Goal: Communication & Community: Answer question/provide support

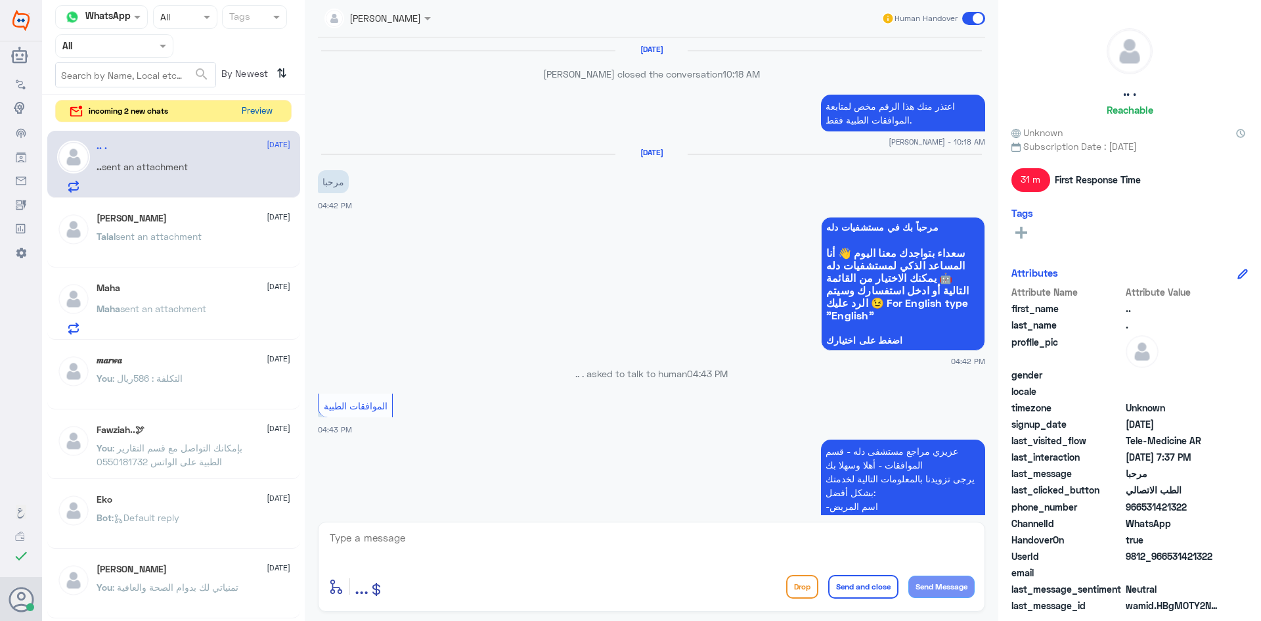
scroll to position [830, 0]
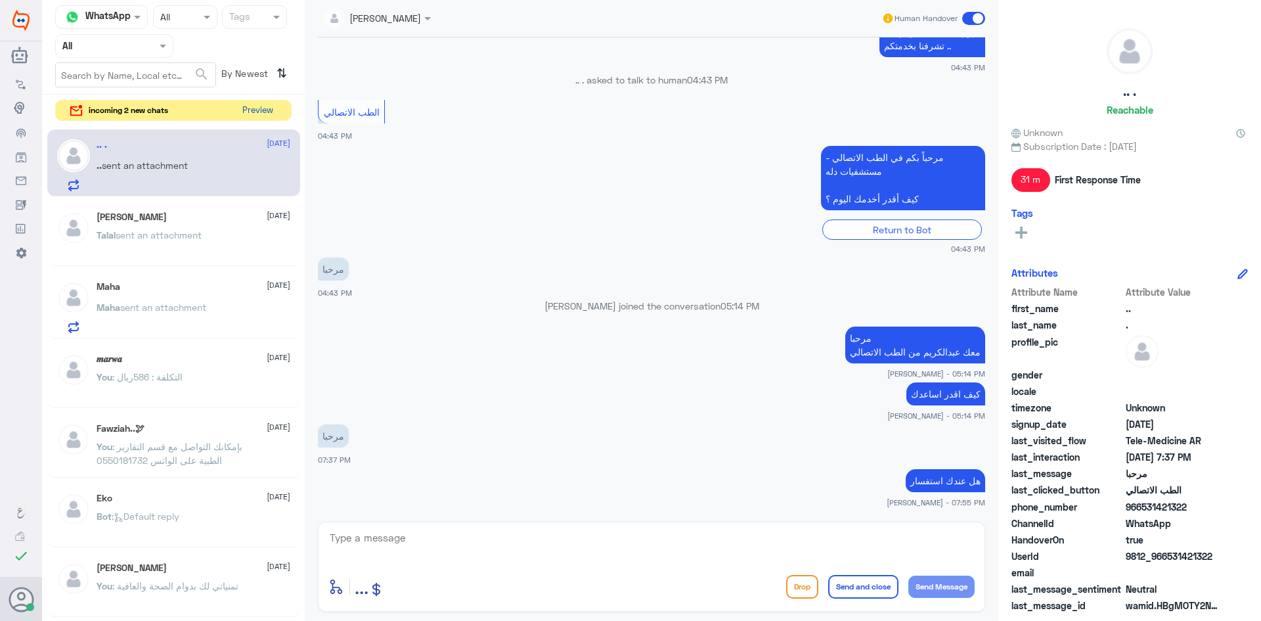
click at [266, 114] on button "Preview" at bounding box center [257, 110] width 41 height 20
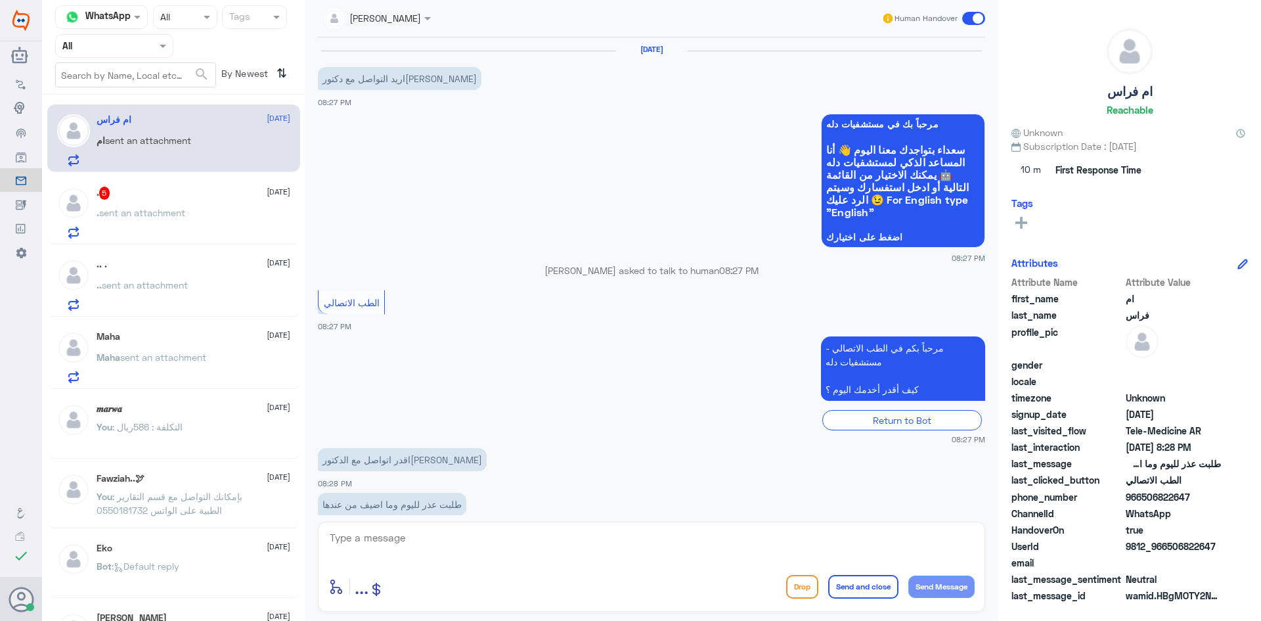
scroll to position [26, 0]
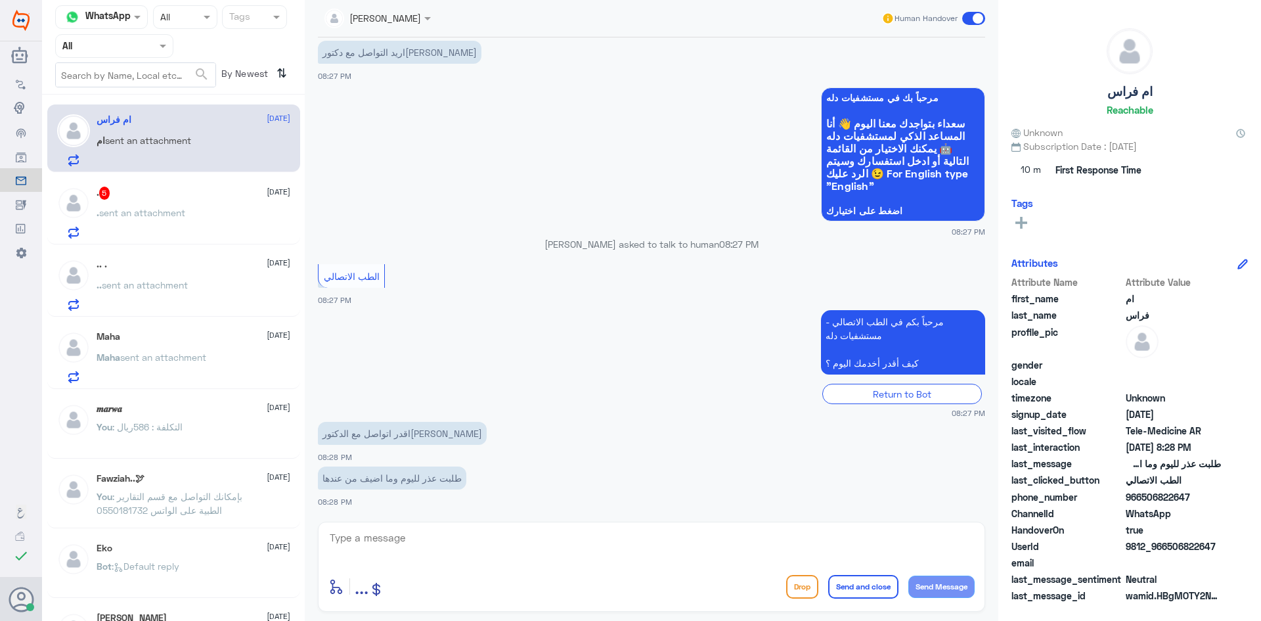
click at [515, 544] on textarea at bounding box center [651, 545] width 646 height 32
type textarea "i"
type textarea "هنا الطب الاتصالي للمواعيد عن بعد ولخدمة الاستشارة الفورية عن طريق التطبيق"
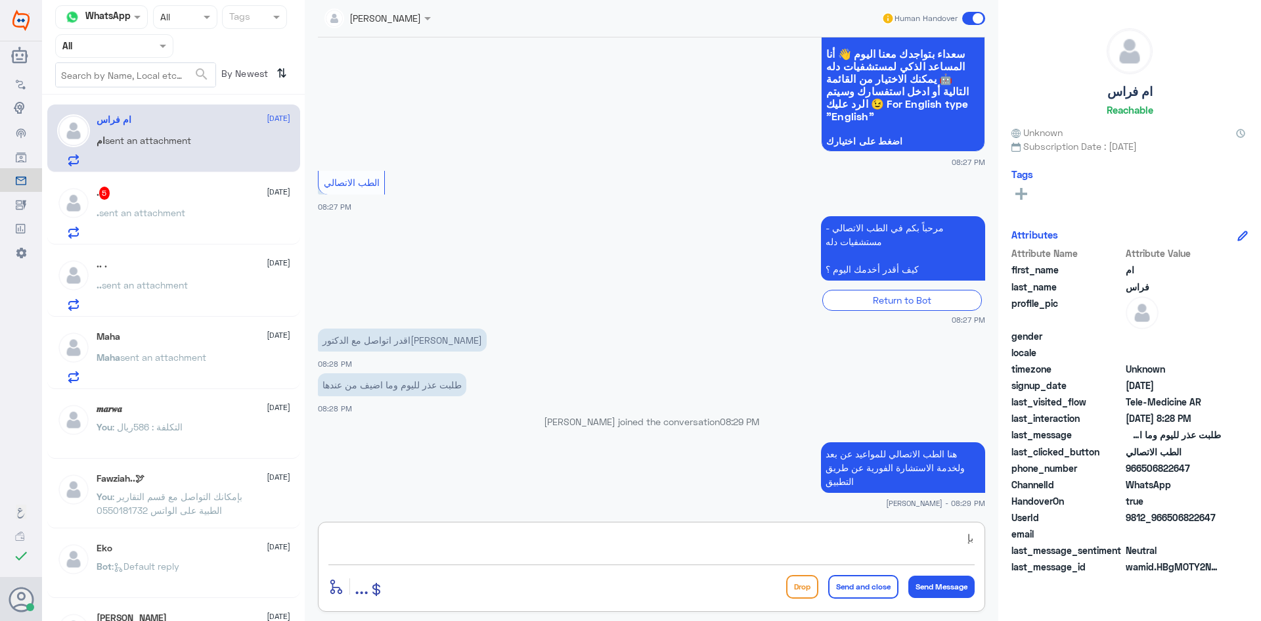
type textarea "ب"
paste textarea "بإمكانك التواصل مع قسم التقارير الطبية على الواتس 0550181732"
type textarea "بإمكانك التواصل مع قسم التقارير الطبية على الواتس 0550181732"
click at [865, 591] on button "Send and close" at bounding box center [863, 587] width 70 height 24
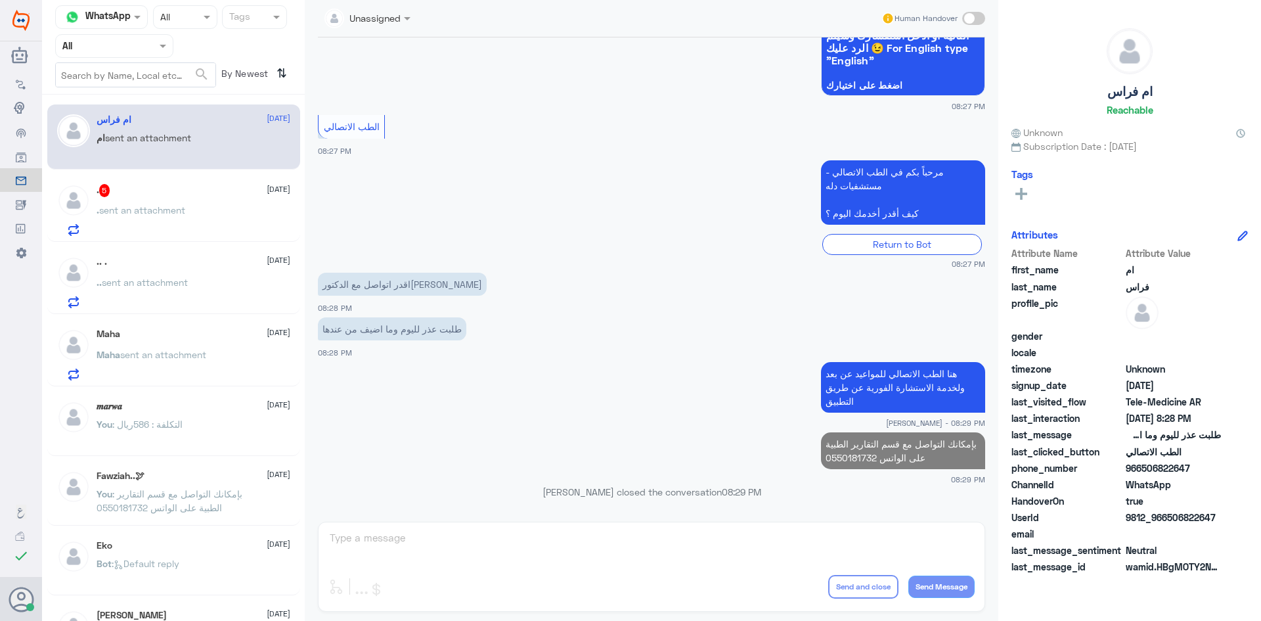
click at [203, 189] on div ". 5 8 October" at bounding box center [194, 190] width 194 height 13
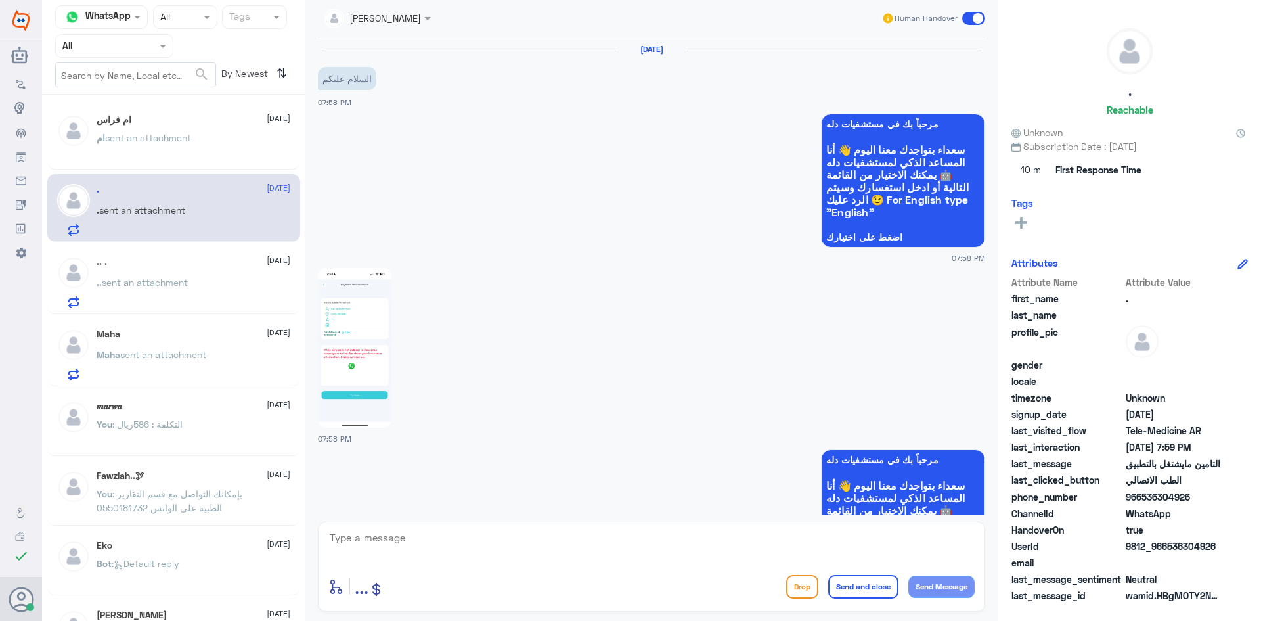
scroll to position [498, 0]
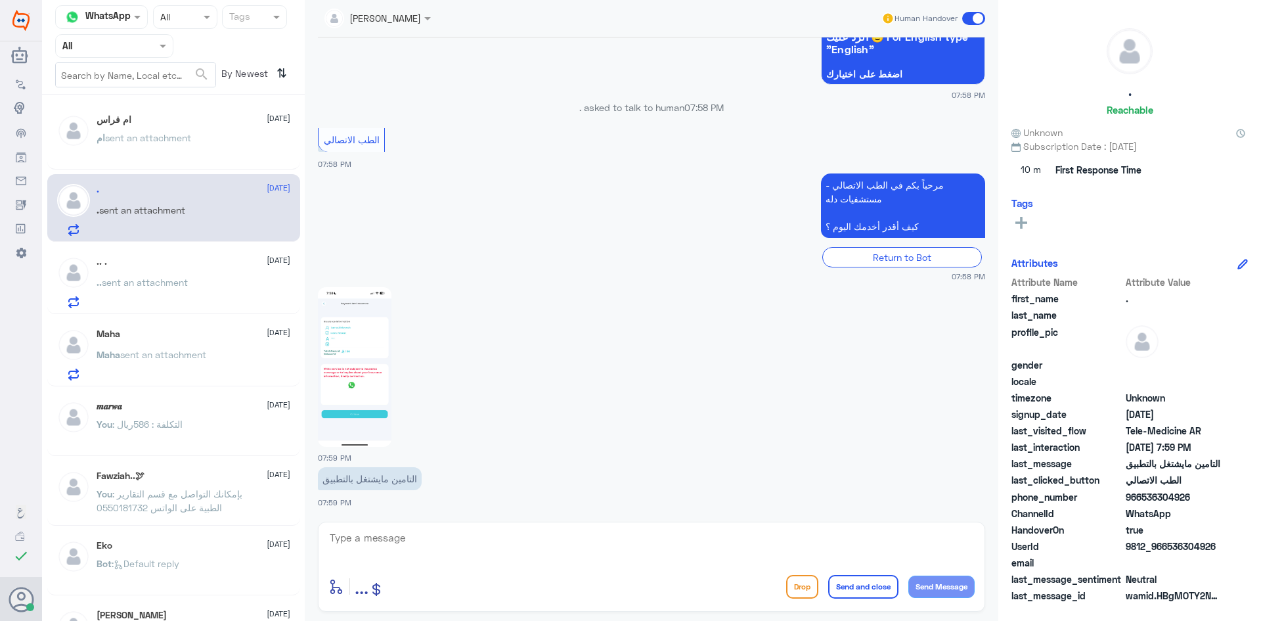
click at [615, 548] on textarea at bounding box center [651, 545] width 646 height 32
type textarea "ممكن تزودني برقم الهوية او رقم الملف"
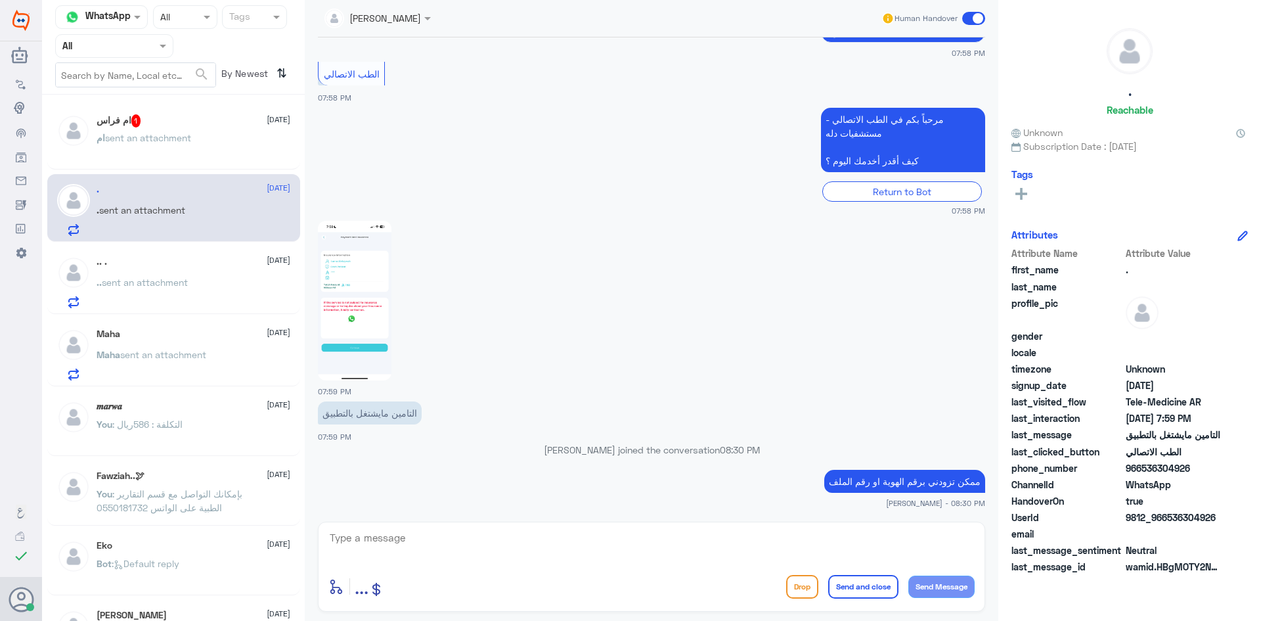
drag, startPoint x: 1190, startPoint y: 468, endPoint x: 1142, endPoint y: 472, distance: 48.2
click at [1142, 472] on span "966536304926" at bounding box center [1173, 468] width 95 height 14
copy span "536304926"
click at [712, 542] on textarea at bounding box center [651, 545] width 646 height 32
type textarea "تم تحديث تأمينك الآن بإمكانك استخدام الاستشارة الفورية بتغطية التأمين"
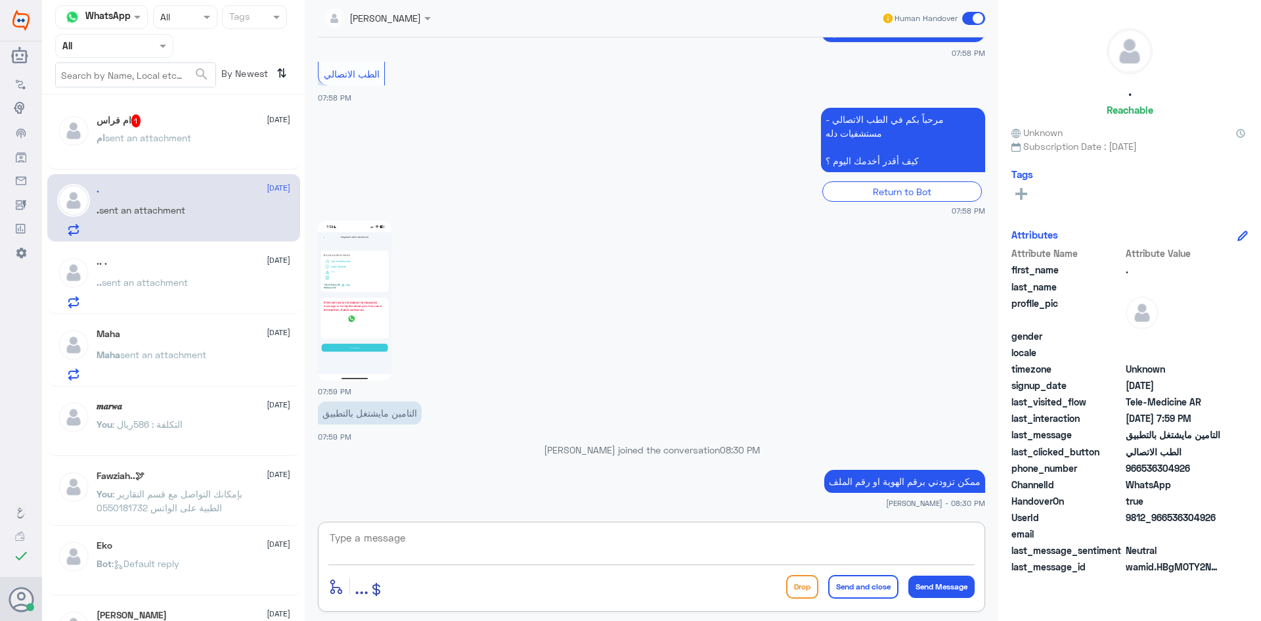
scroll to position [611, 0]
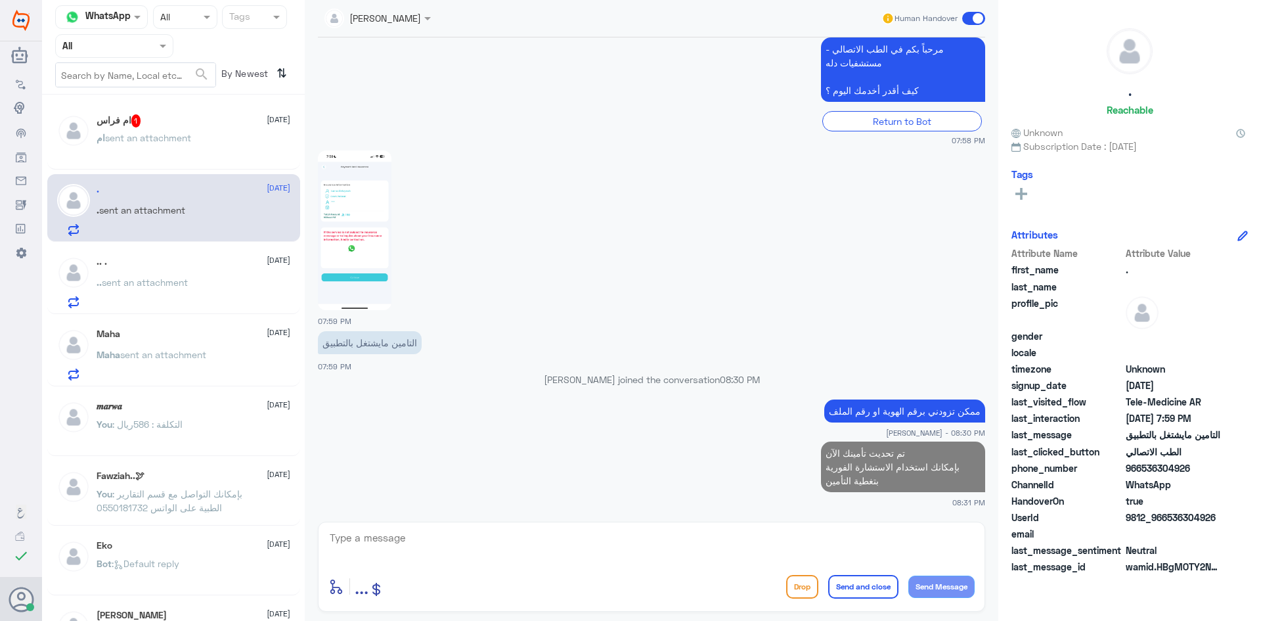
click at [209, 127] on div "ام فراس 1 8 October ام sent an attachment" at bounding box center [194, 138] width 194 height 49
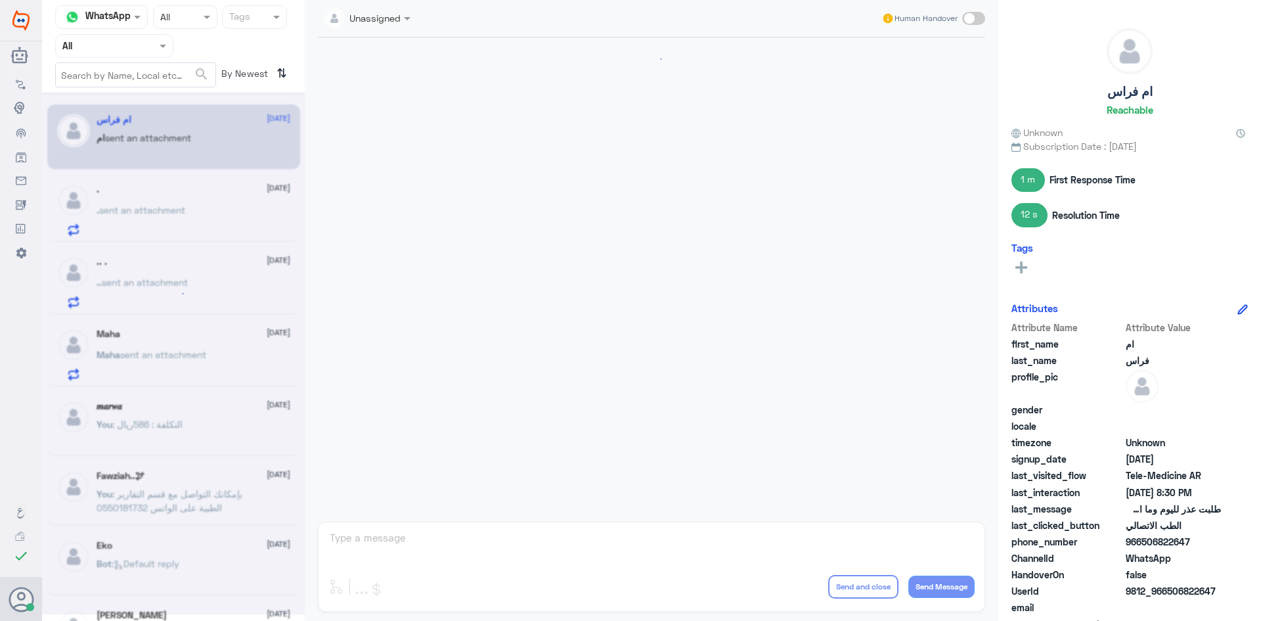
scroll to position [399, 0]
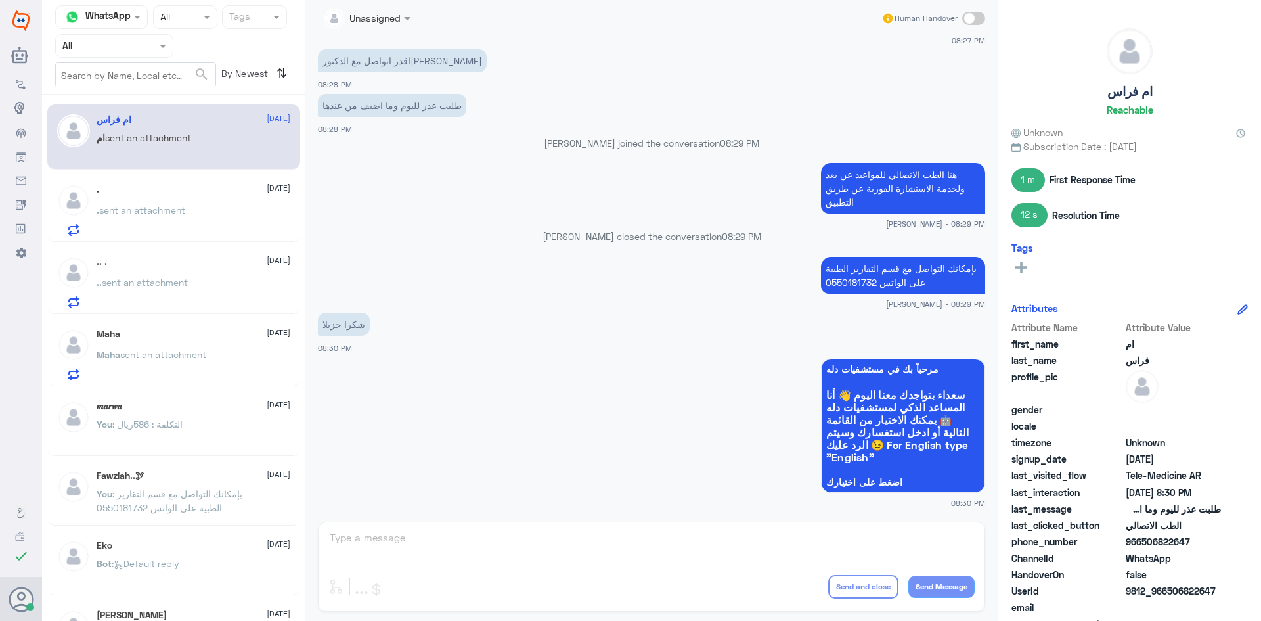
click at [169, 215] on span "sent an attachment" at bounding box center [142, 209] width 86 height 11
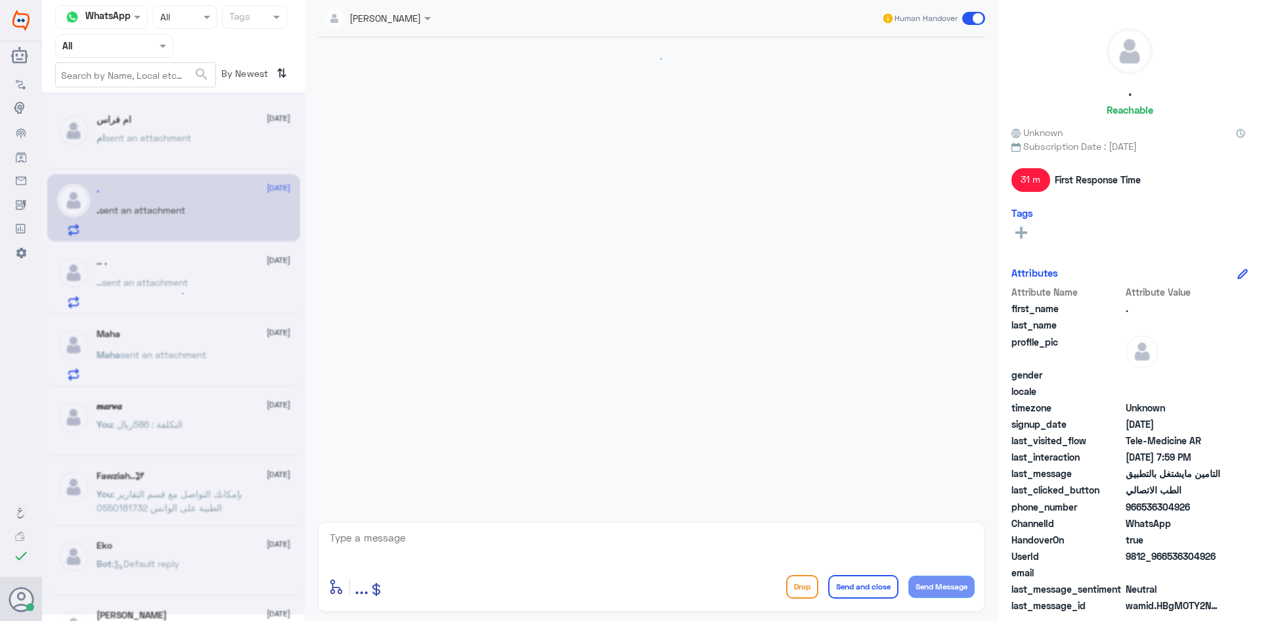
scroll to position [634, 0]
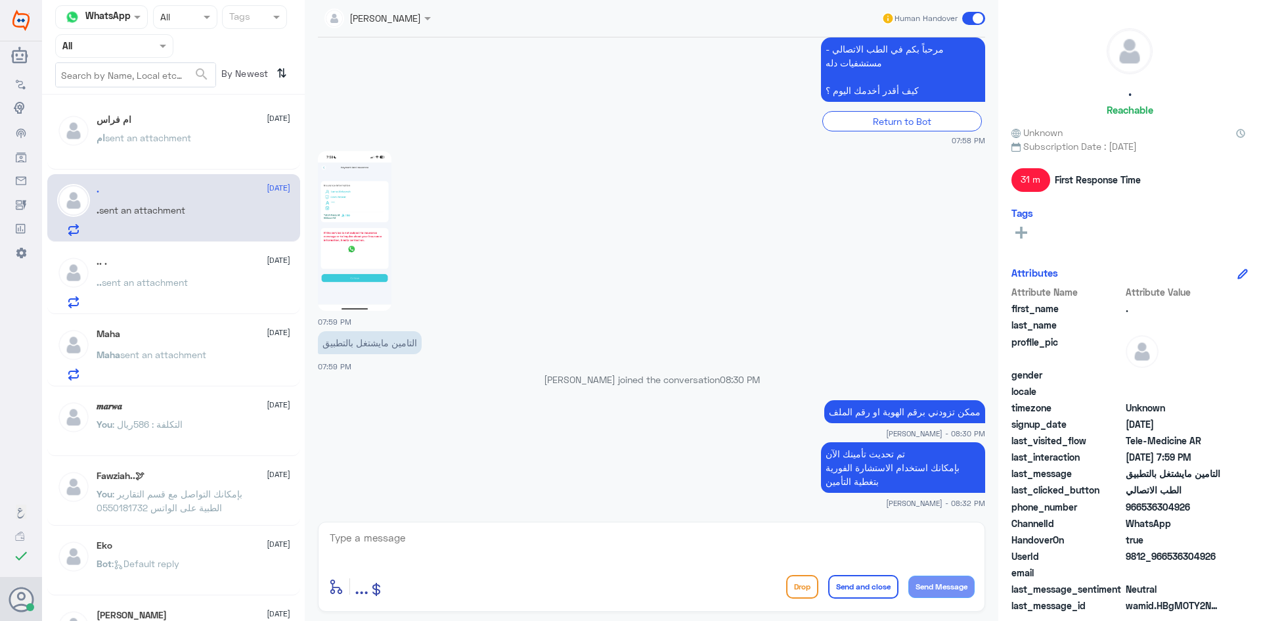
click at [195, 365] on p "Maha sent an attachment" at bounding box center [152, 363] width 110 height 33
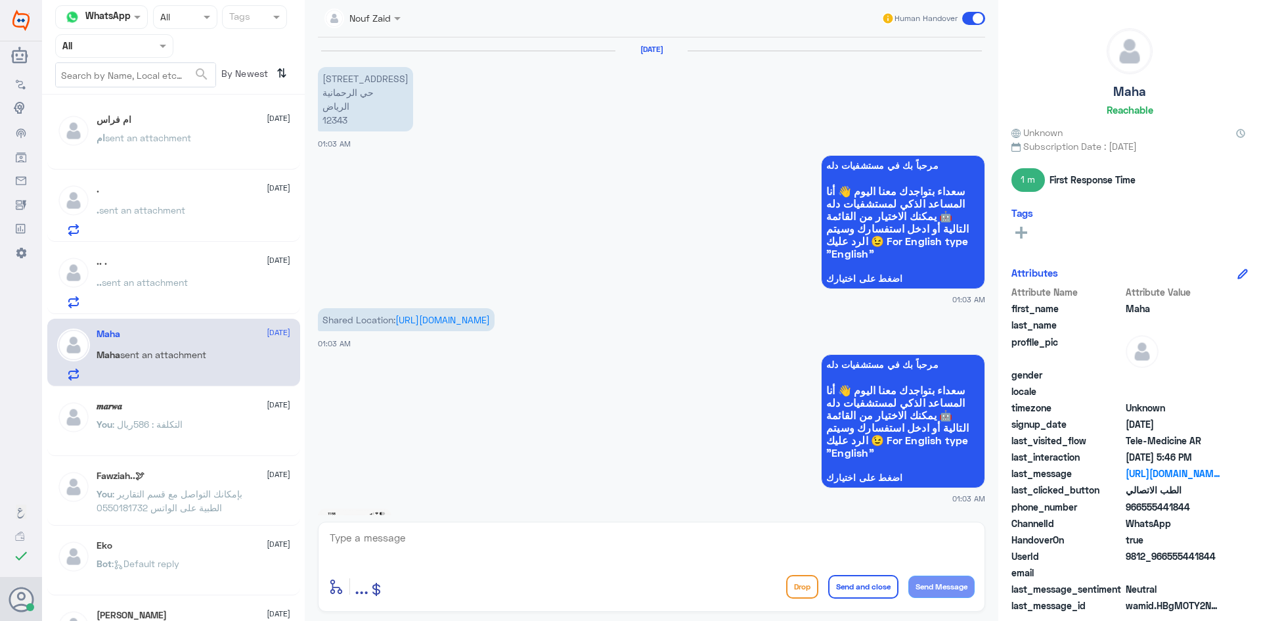
scroll to position [1703, 0]
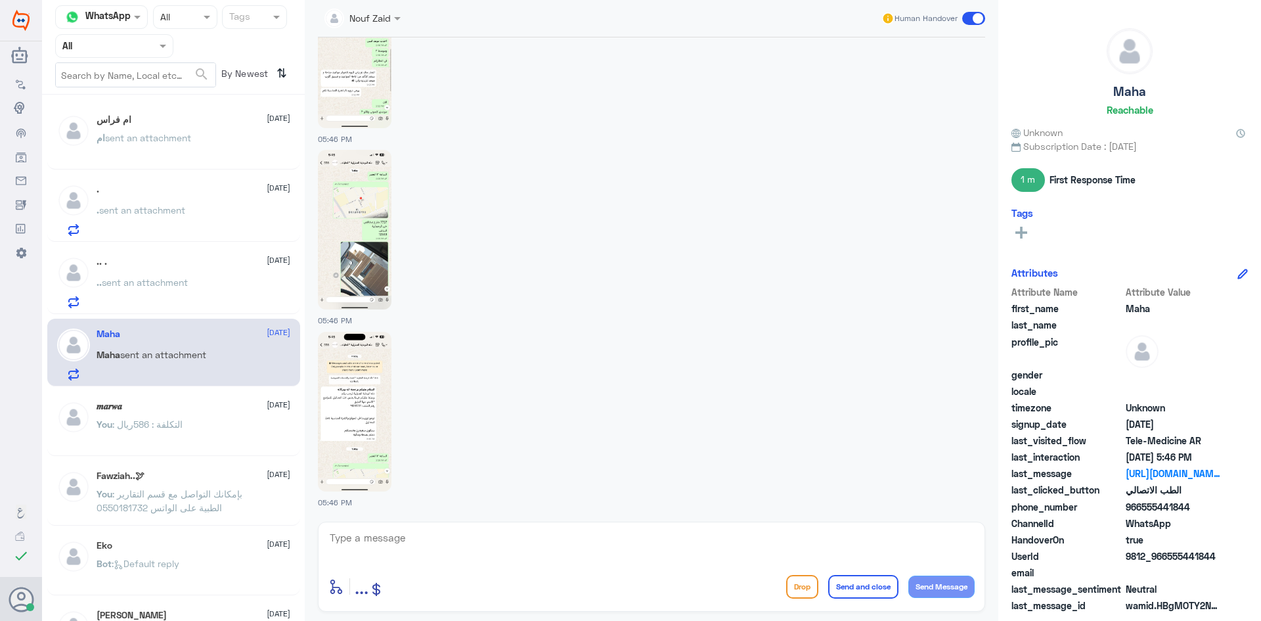
click at [966, 18] on span at bounding box center [973, 18] width 23 height 13
click at [0, 0] on input "checkbox" at bounding box center [0, 0] width 0 height 0
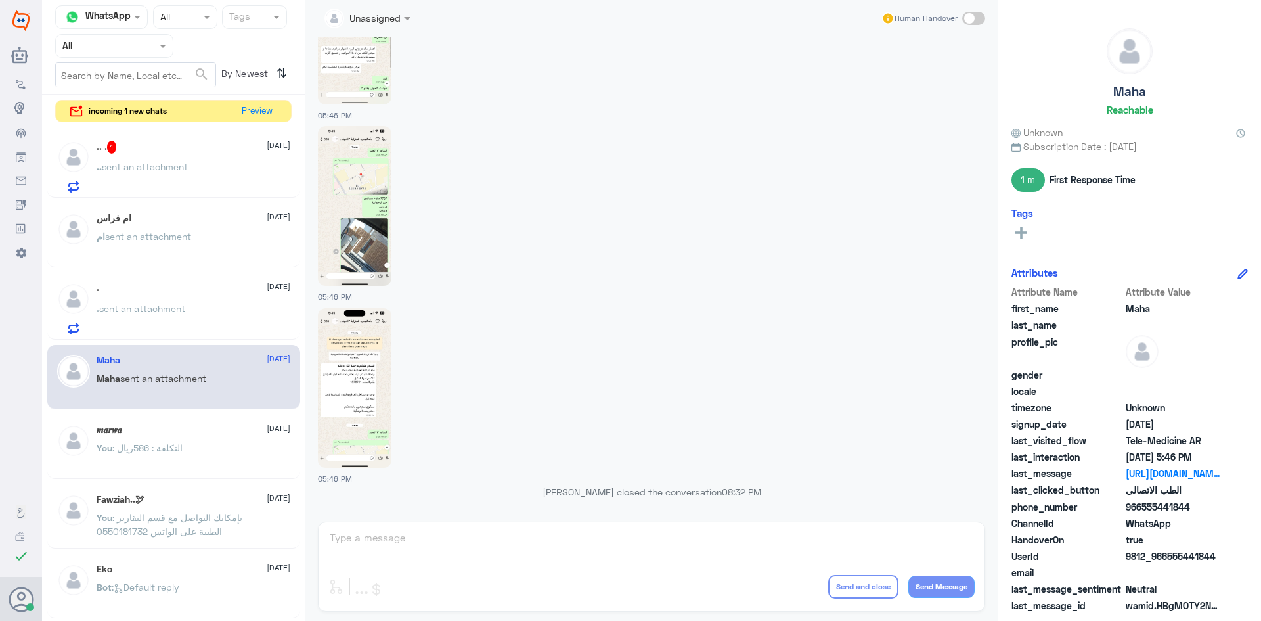
click at [210, 164] on div ".. sent an attachment" at bounding box center [194, 178] width 194 height 30
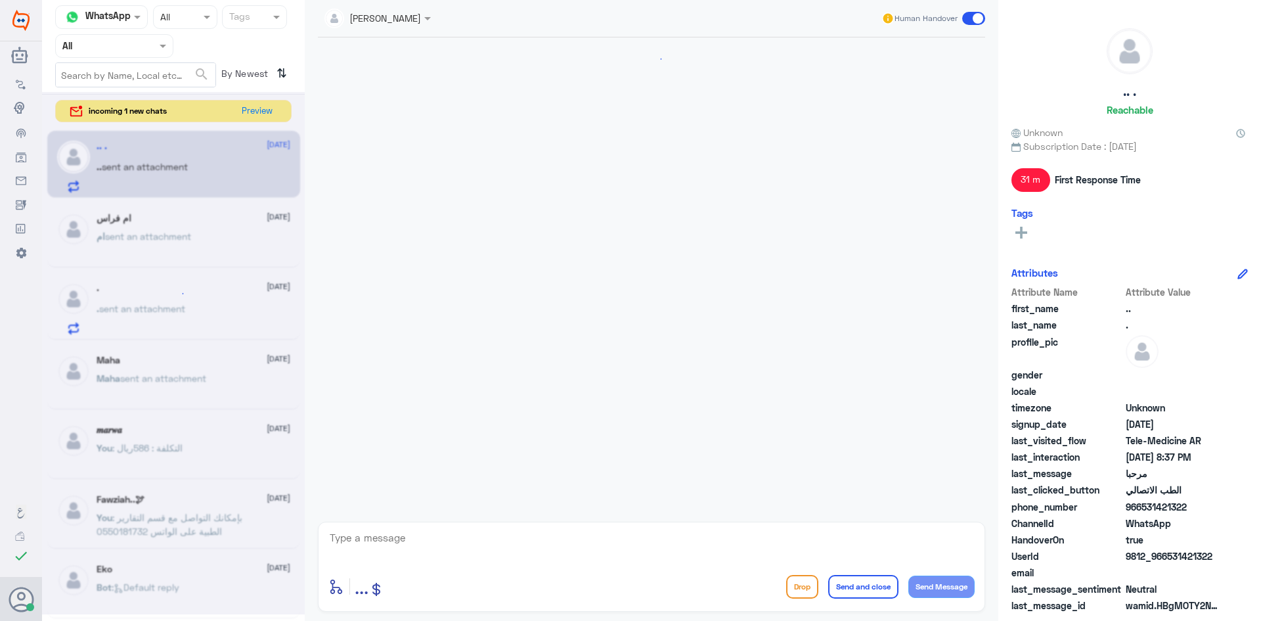
scroll to position [772, 0]
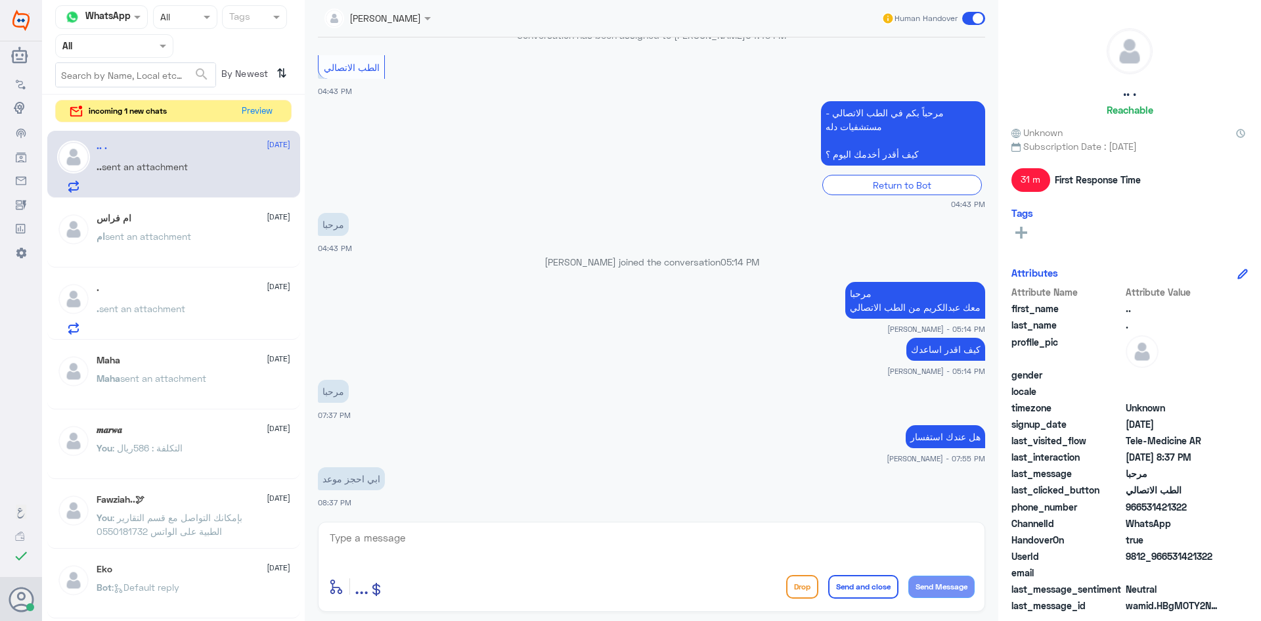
drag, startPoint x: 753, startPoint y: 522, endPoint x: 748, endPoint y: 529, distance: 8.4
click at [749, 528] on div "enter flow name ... Drop Send and close Send Message" at bounding box center [651, 566] width 667 height 90
click at [747, 529] on textarea at bounding box center [651, 545] width 646 height 32
paste textarea "بإمكانك حجز موعد عن طريق التطبيق أو بالاتصال على الرقم الموحد 920012222"
type textarea "بإمكانك حجز موعد عن طريق التطبيق أو بالاتصال على الرقم الموحد 920012222"
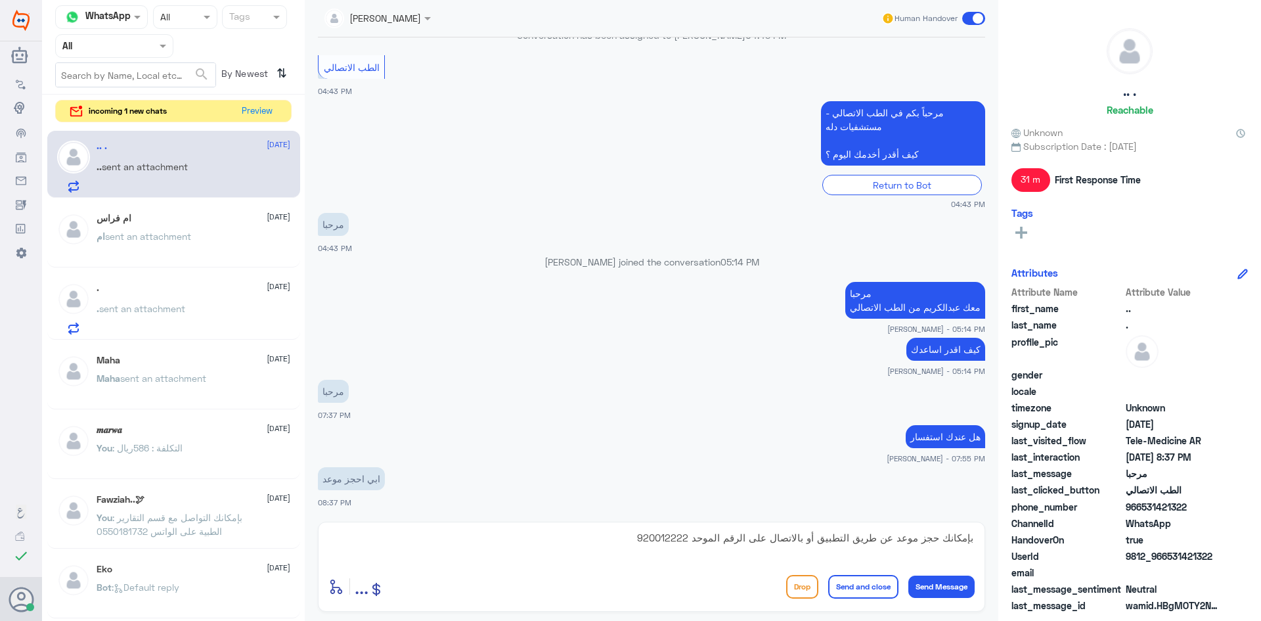
click at [860, 587] on button "Send and close" at bounding box center [863, 587] width 70 height 24
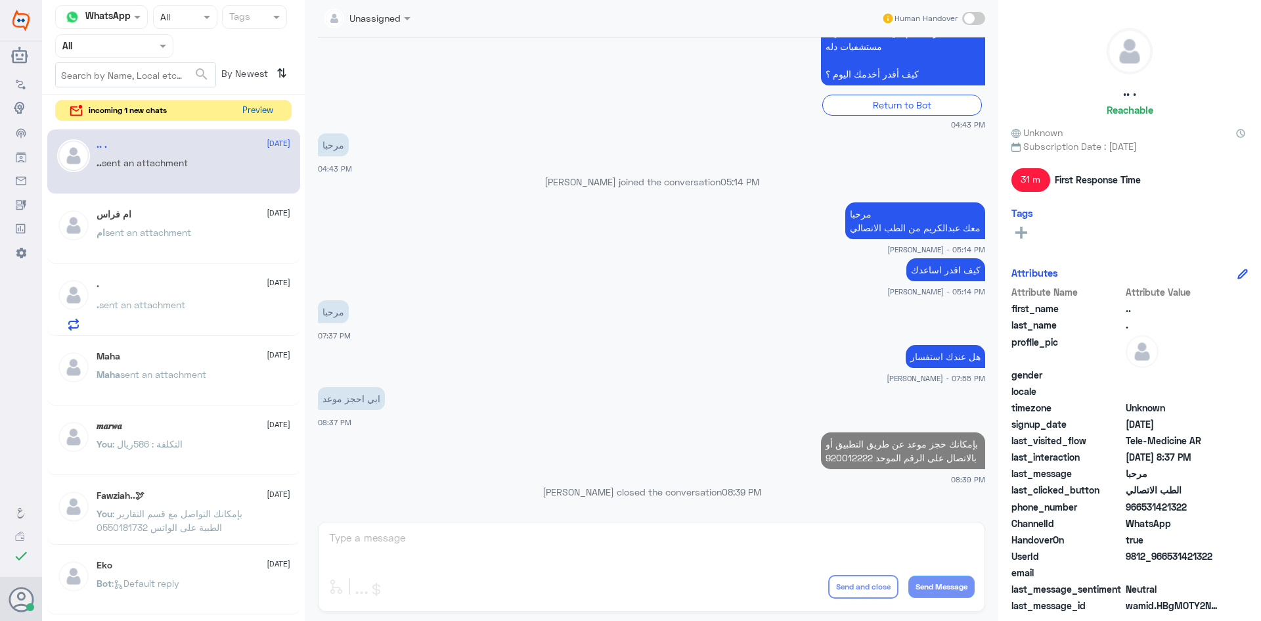
click at [268, 108] on button "Preview" at bounding box center [257, 110] width 41 height 20
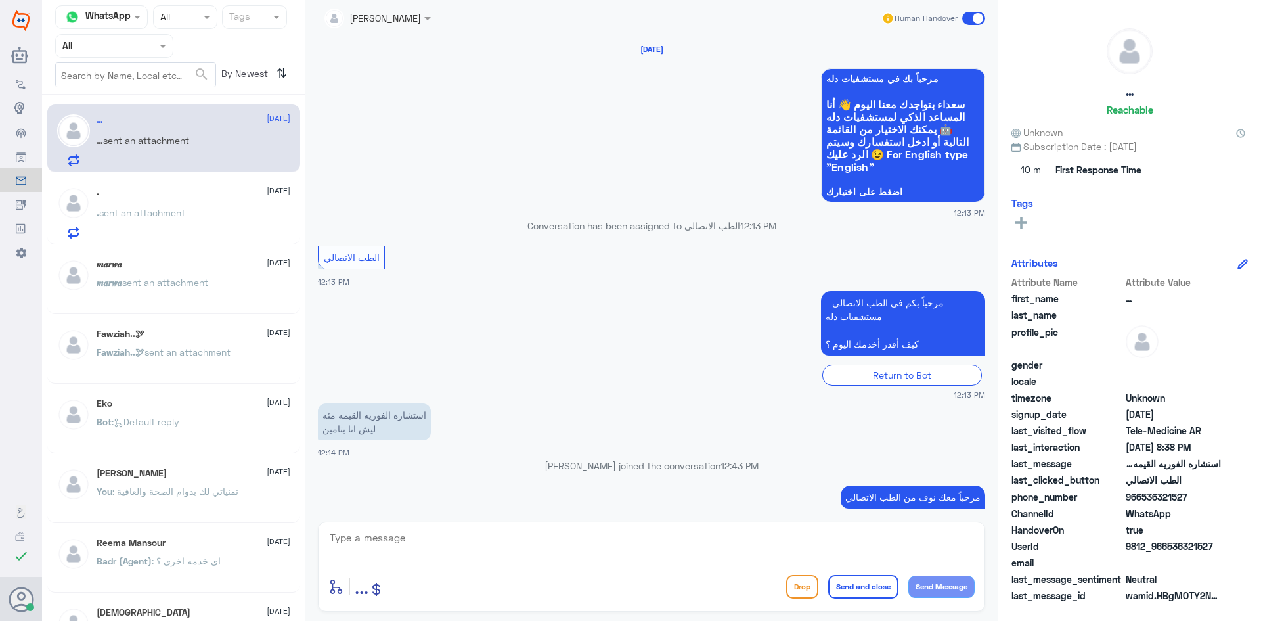
scroll to position [762, 0]
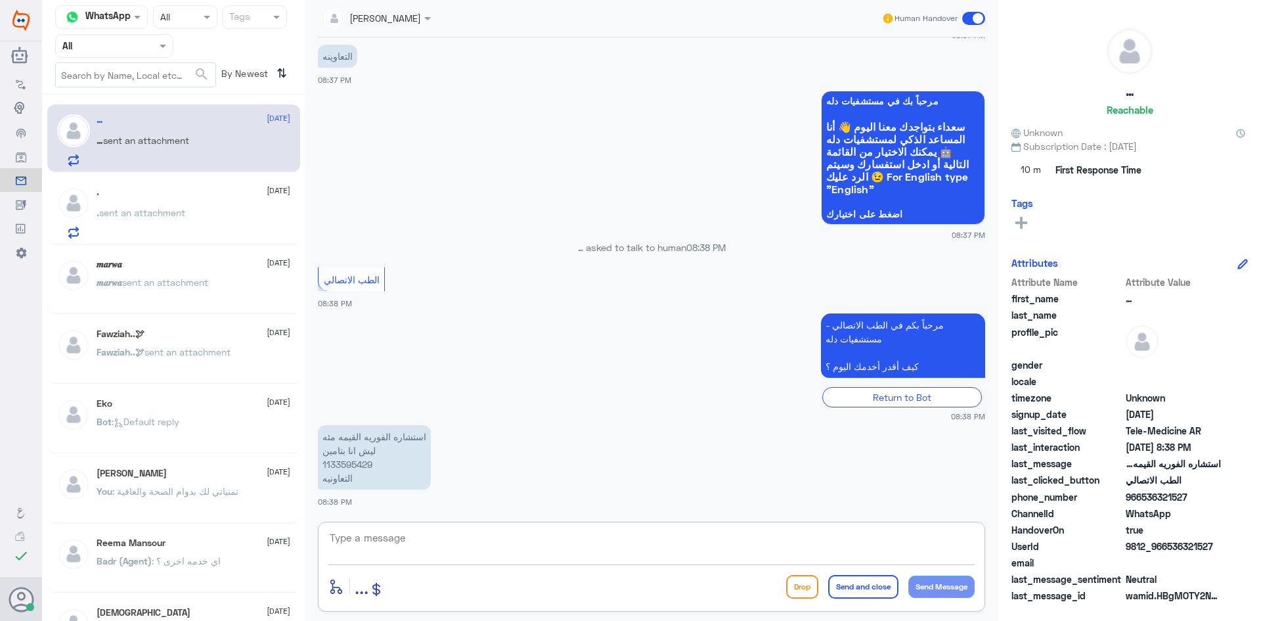
click at [509, 538] on textarea at bounding box center [651, 545] width 646 height 32
type textarea "ثواني اشوف لك"
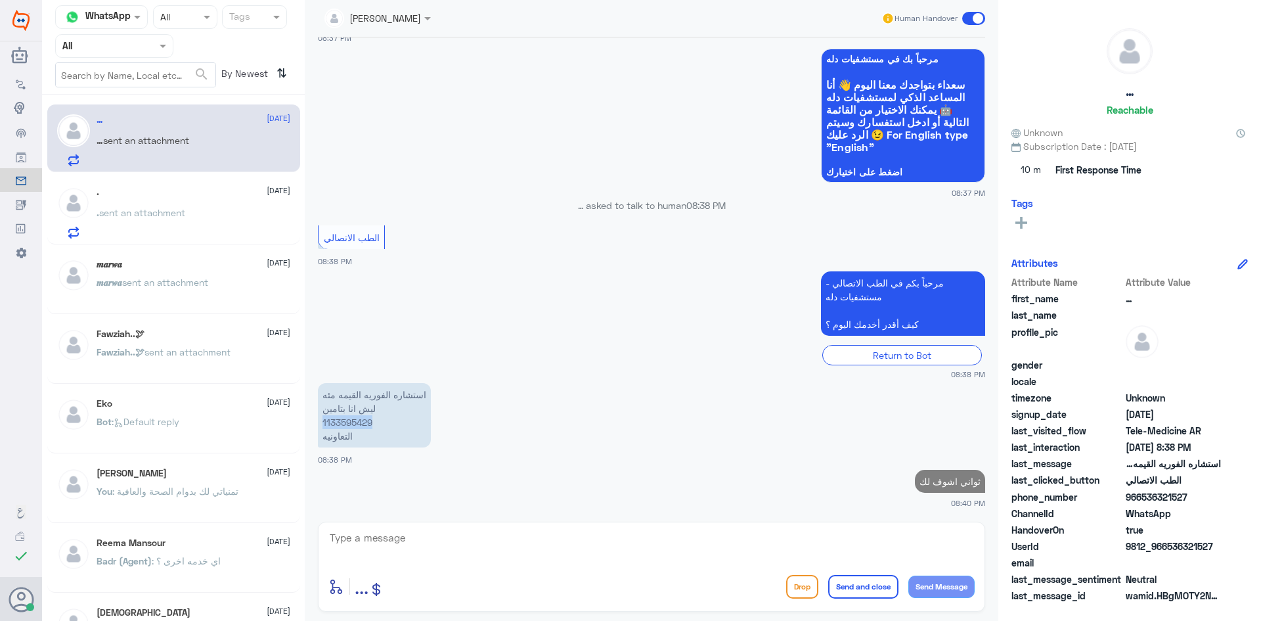
drag, startPoint x: 372, startPoint y: 423, endPoint x: 322, endPoint y: 424, distance: 49.3
click at [322, 424] on p "استشاره الفوريه القيمه مئه ليش انا بتامين 1133595429 التعاونيه" at bounding box center [374, 415] width 113 height 64
copy p "1133595429"
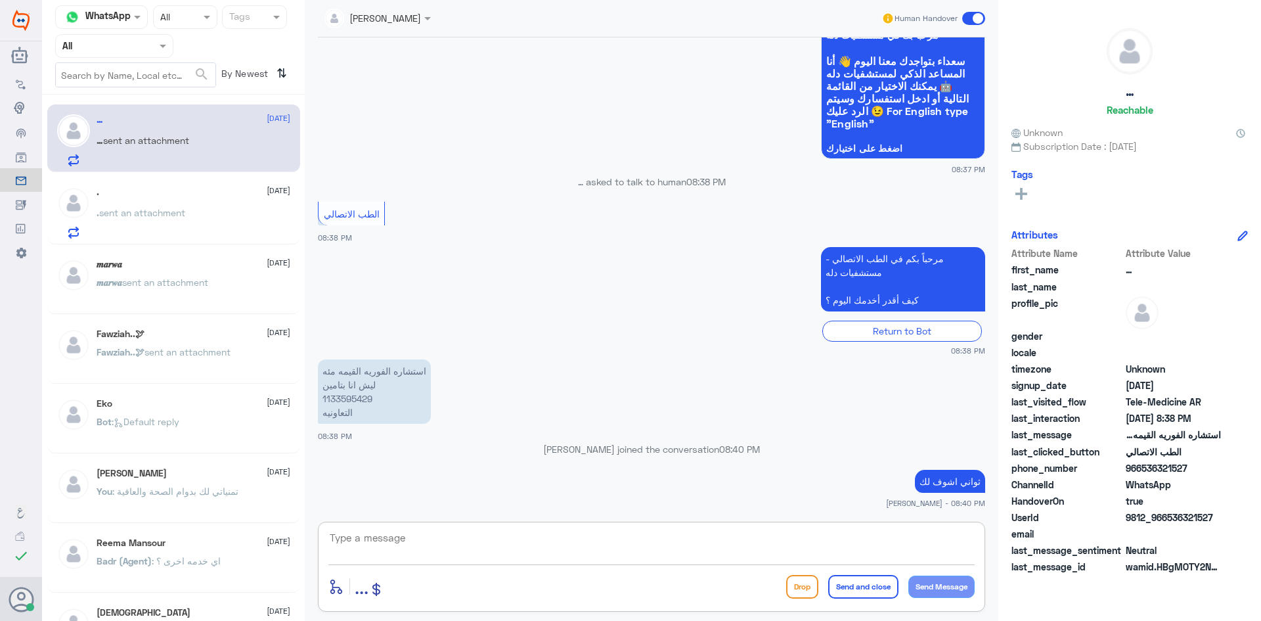
click at [604, 531] on textarea at bounding box center [651, 545] width 646 height 32
type textarea "جربي الآن ..تم تحديث تأمينك"
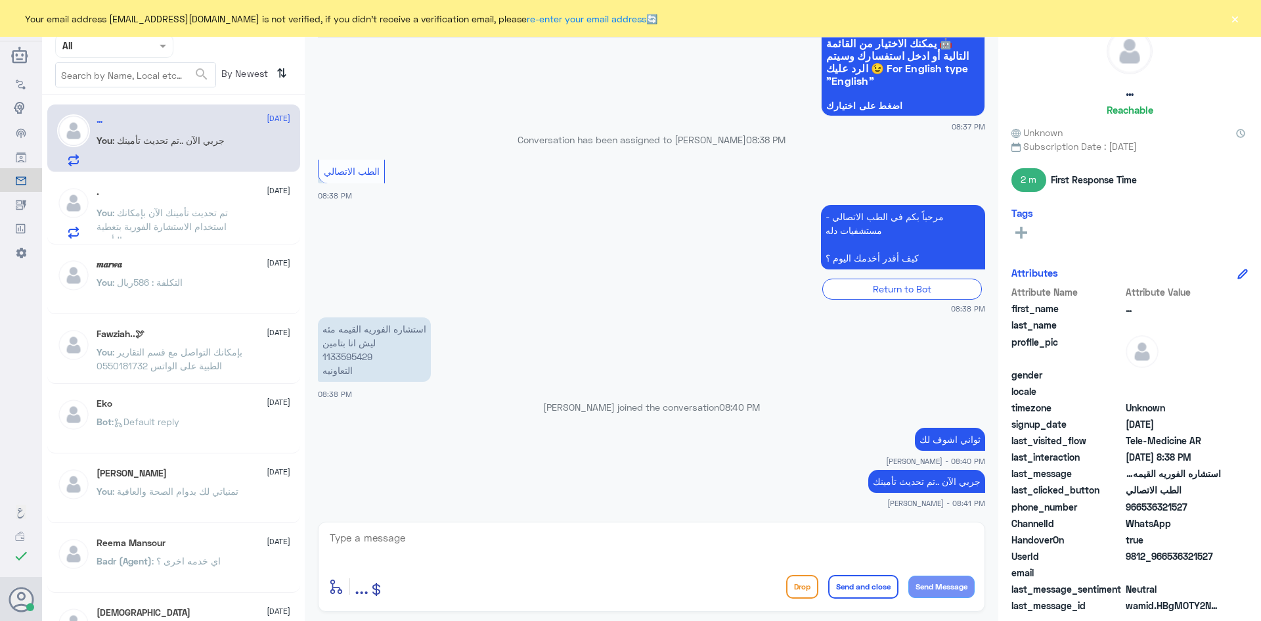
scroll to position [873, 0]
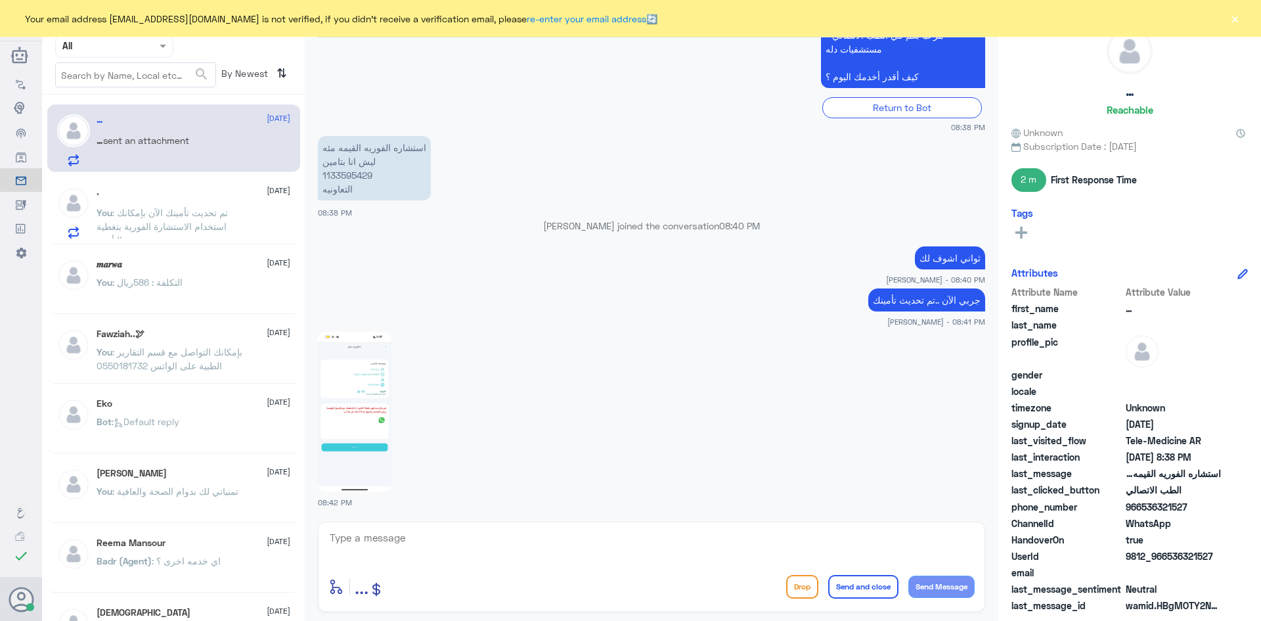
click at [382, 383] on img at bounding box center [355, 412] width 74 height 160
click at [734, 556] on textarea at bounding box center [651, 545] width 646 height 32
type textarea "والآن ؟"
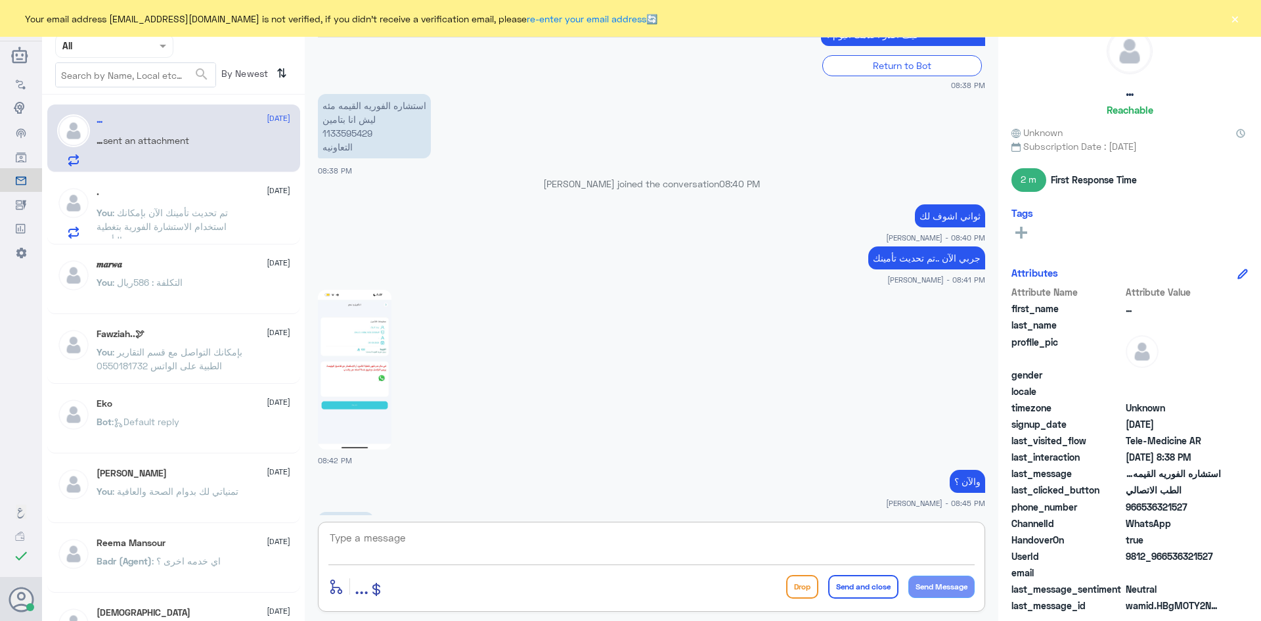
scroll to position [1005, 0]
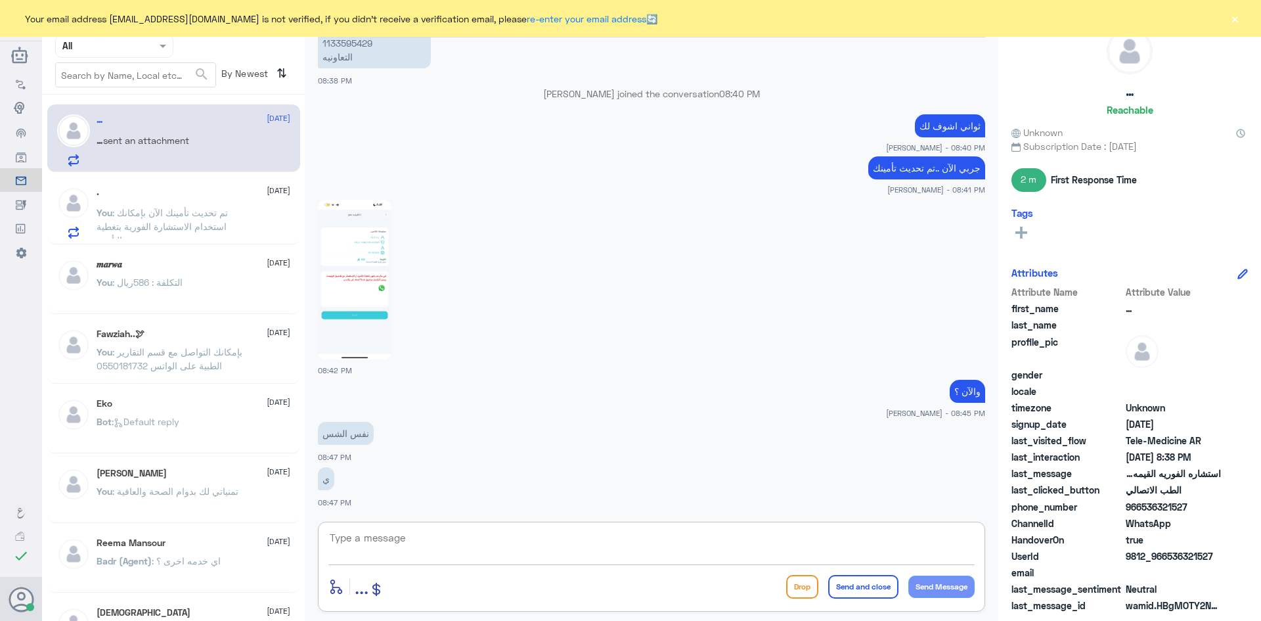
click at [686, 533] on textarea at bounding box center [651, 545] width 646 height 32
type textarea "d"
type textarea "يبدو انها مشكلة تقنية راح ارفعها الآن لقسم التقنية"
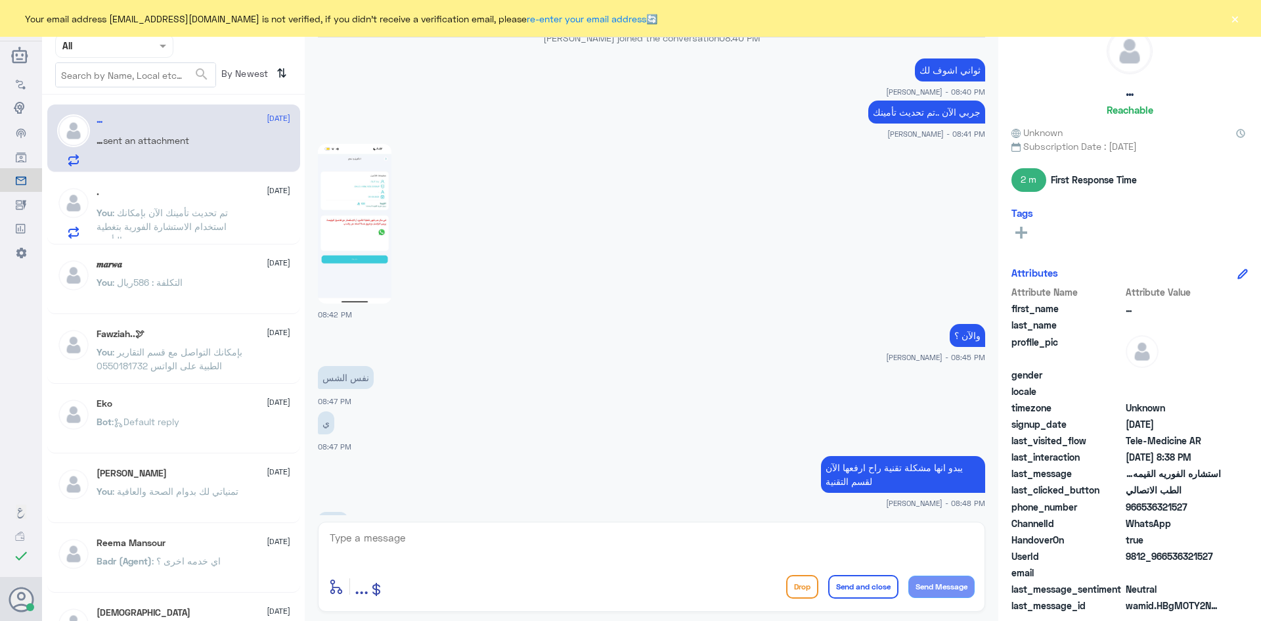
scroll to position [1106, 0]
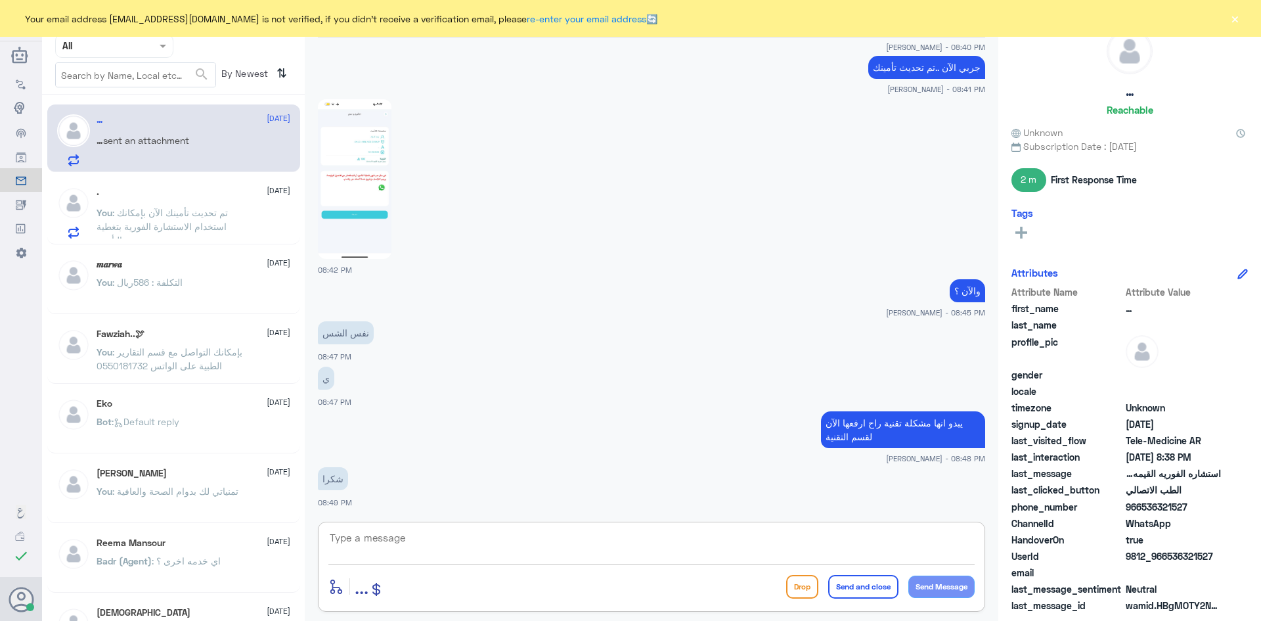
click at [412, 542] on textarea at bounding box center [651, 545] width 646 height 32
click at [435, 548] on textarea at bounding box center [651, 545] width 646 height 32
click at [1237, 14] on button "×" at bounding box center [1234, 18] width 13 height 13
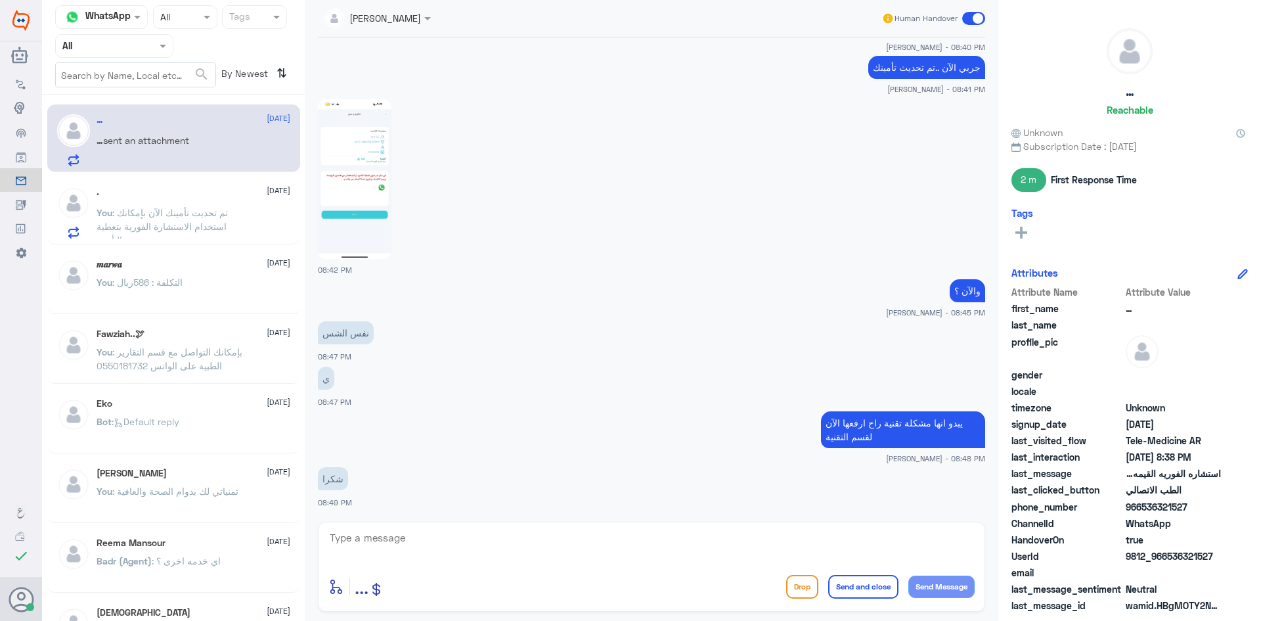
click at [969, 13] on span at bounding box center [973, 18] width 23 height 13
click at [0, 0] on input "checkbox" at bounding box center [0, 0] width 0 height 0
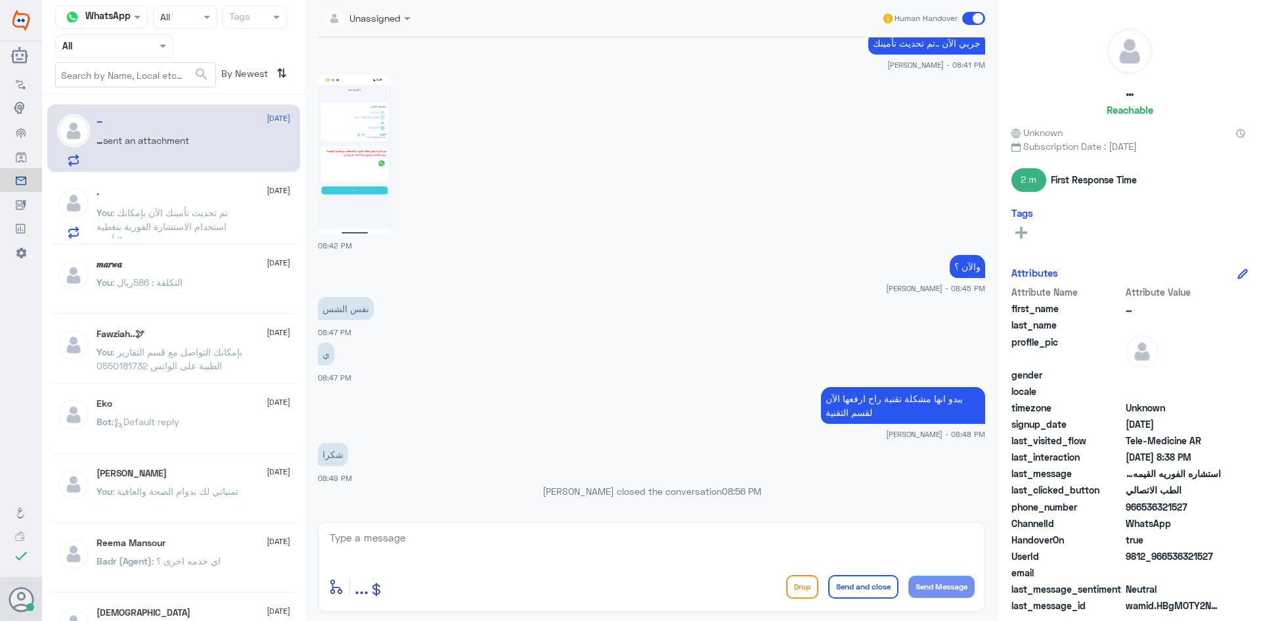
click at [966, 14] on span at bounding box center [973, 18] width 23 height 13
click at [0, 0] on input "checkbox" at bounding box center [0, 0] width 0 height 0
click at [971, 22] on span at bounding box center [973, 18] width 23 height 13
click at [0, 0] on input "checkbox" at bounding box center [0, 0] width 0 height 0
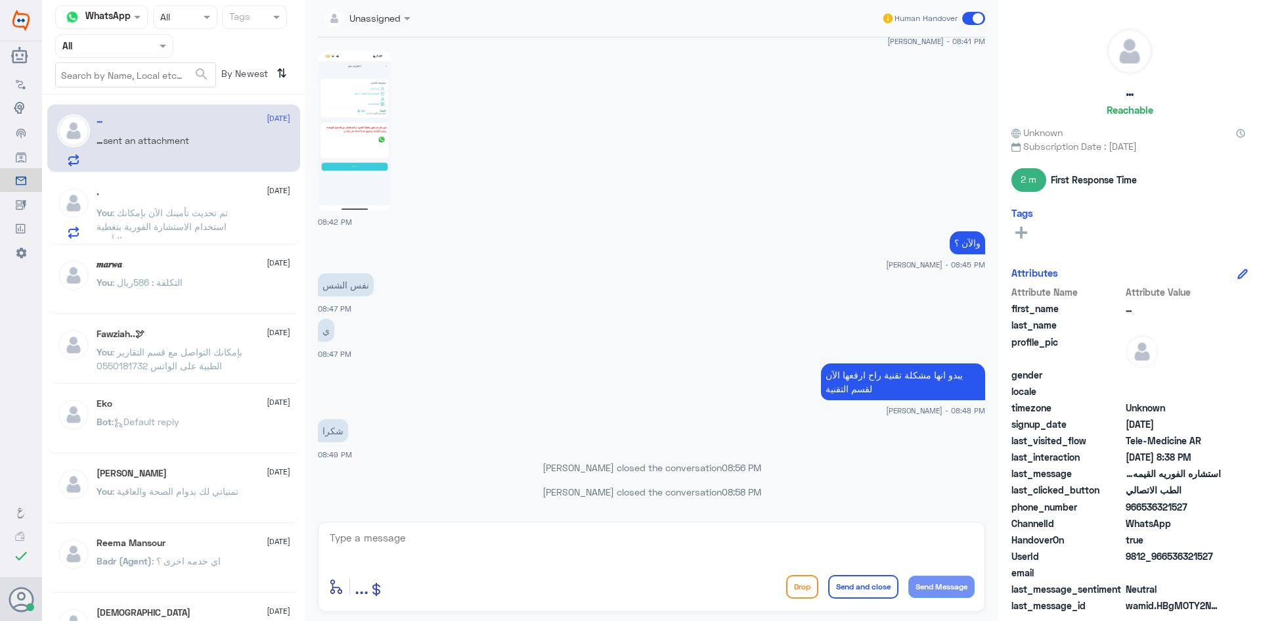
click at [967, 19] on span at bounding box center [973, 18] width 23 height 13
click at [0, 0] on input "checkbox" at bounding box center [0, 0] width 0 height 0
click at [965, 20] on span at bounding box center [973, 18] width 23 height 13
click at [0, 0] on input "checkbox" at bounding box center [0, 0] width 0 height 0
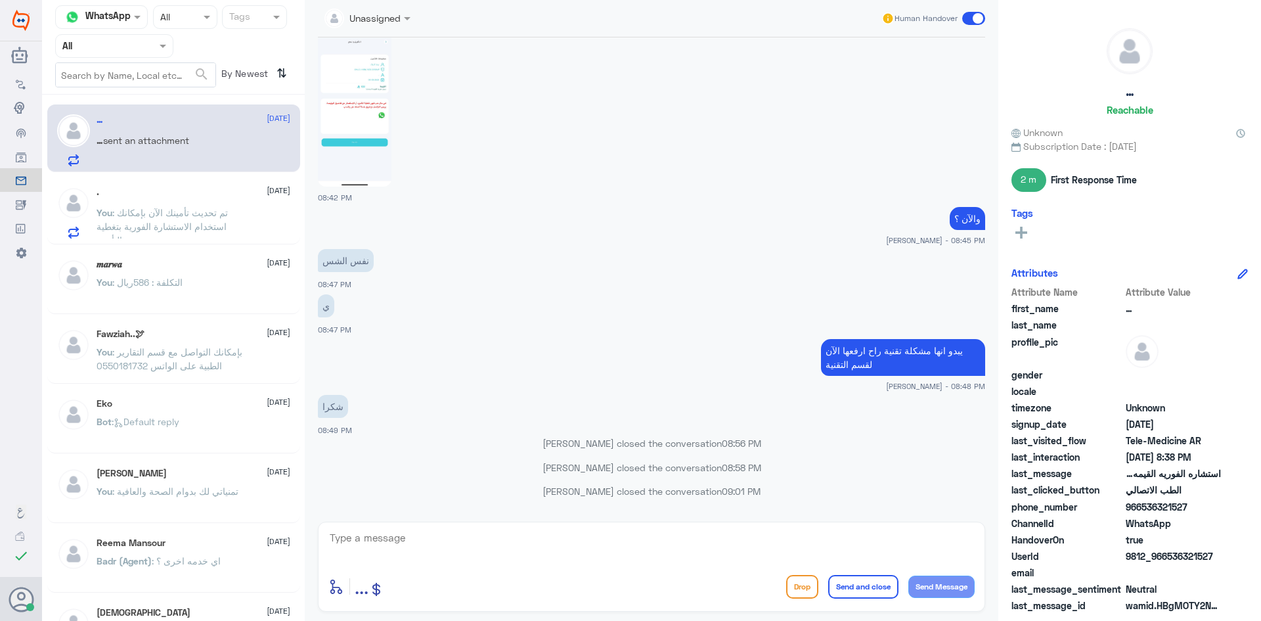
click at [273, 215] on div "You : تم تحديث تأمينك الآن بإمكانك استخدام الاستشارة الفورية بتغطية التأمين" at bounding box center [194, 224] width 194 height 30
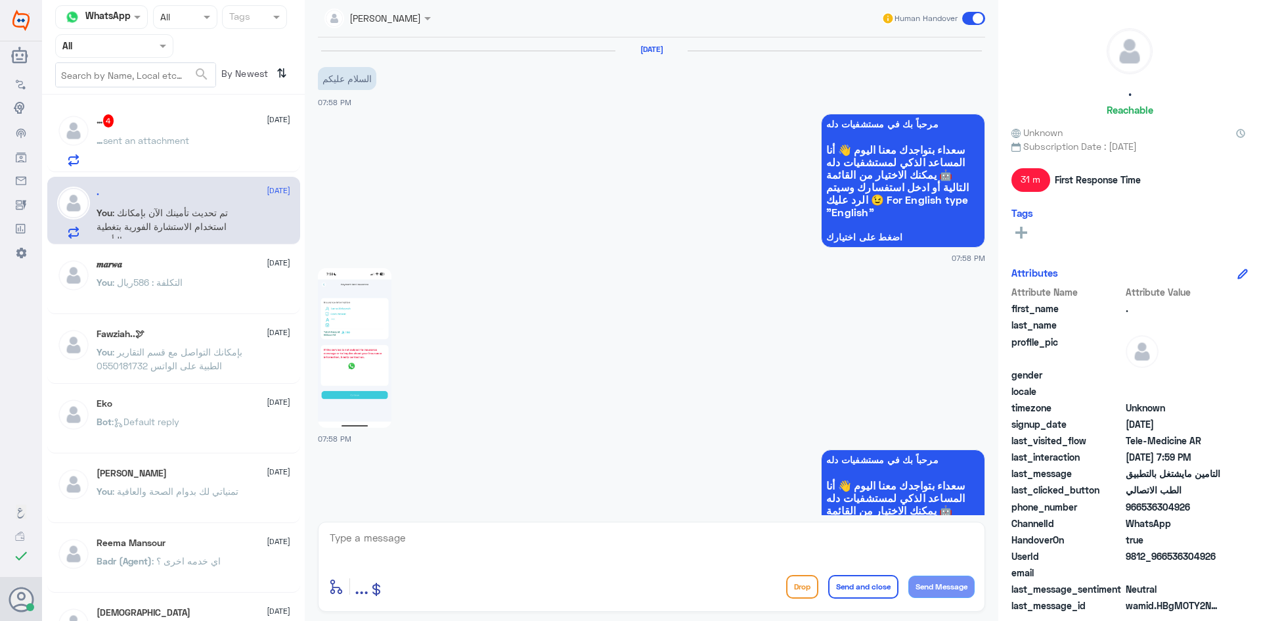
scroll to position [634, 0]
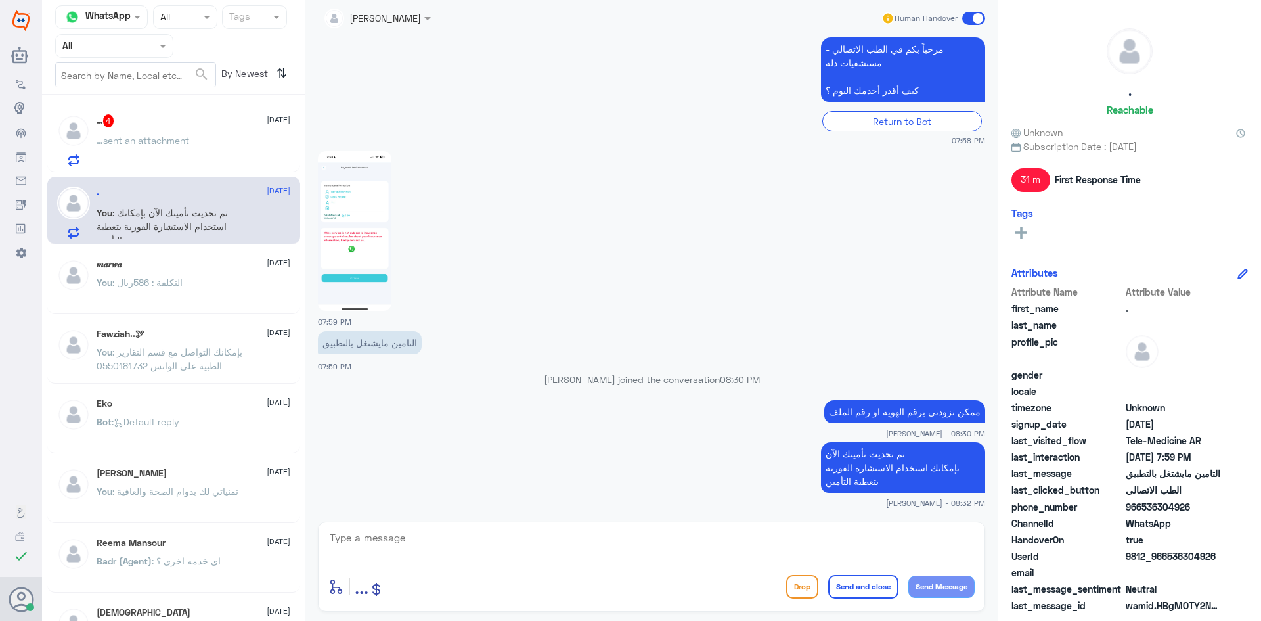
click at [263, 138] on div "… sent an attachment" at bounding box center [194, 152] width 194 height 30
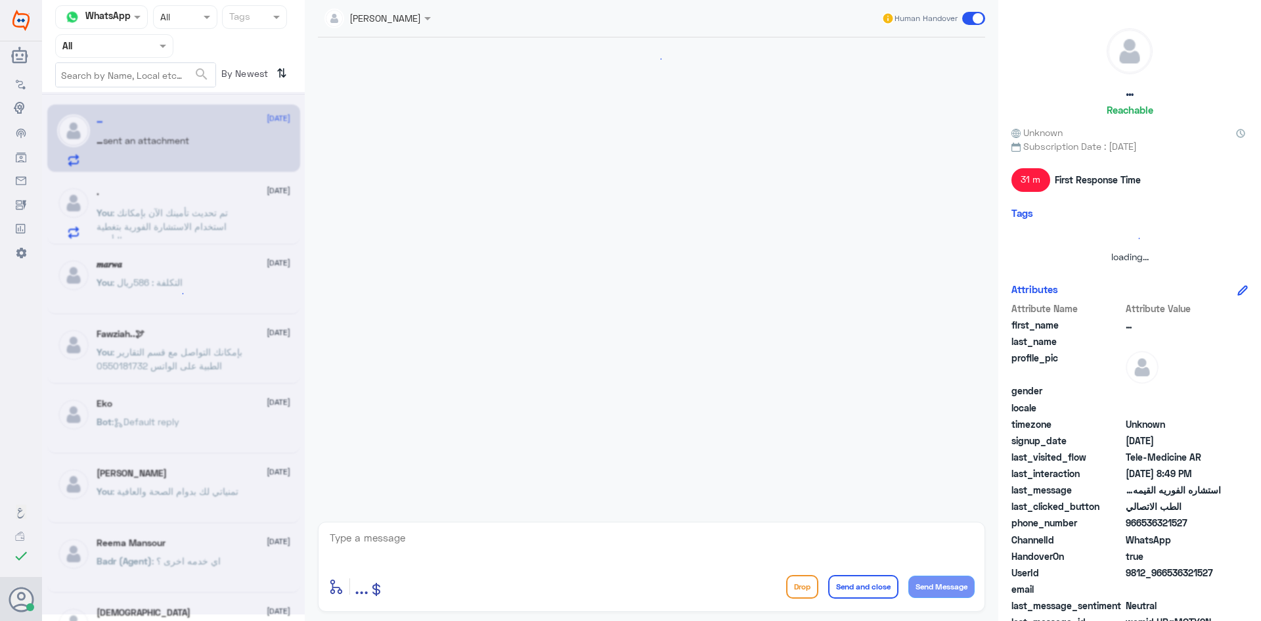
scroll to position [771, 0]
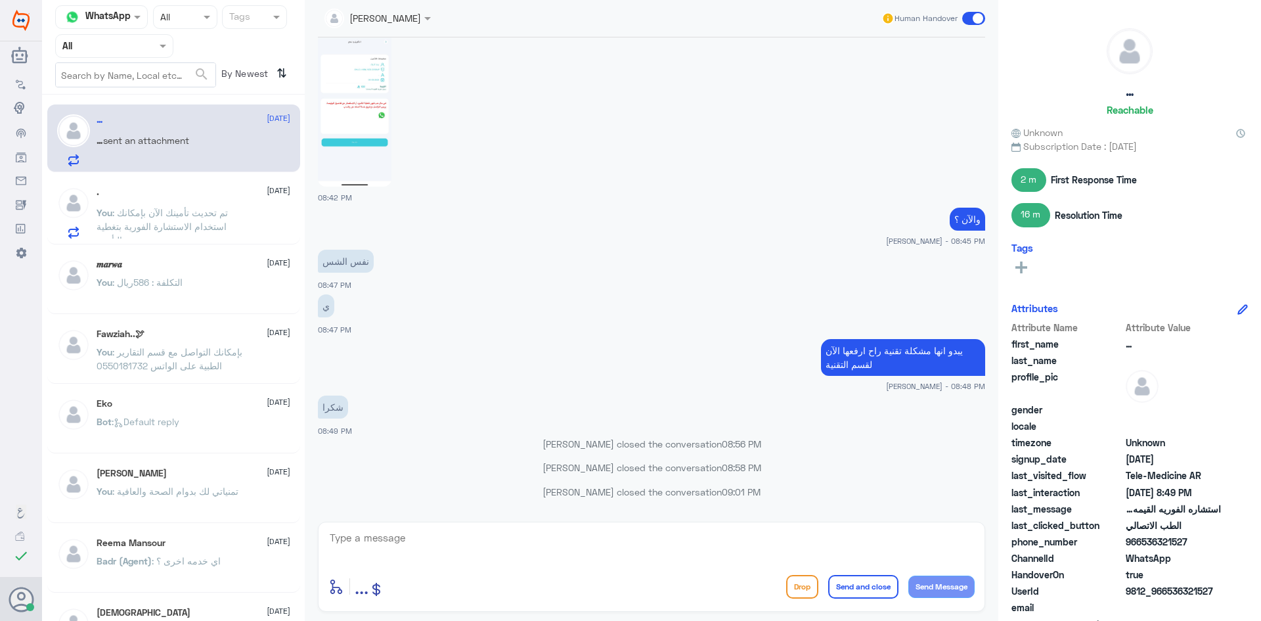
click at [973, 16] on span at bounding box center [973, 18] width 23 height 13
click at [0, 0] on input "checkbox" at bounding box center [0, 0] width 0 height 0
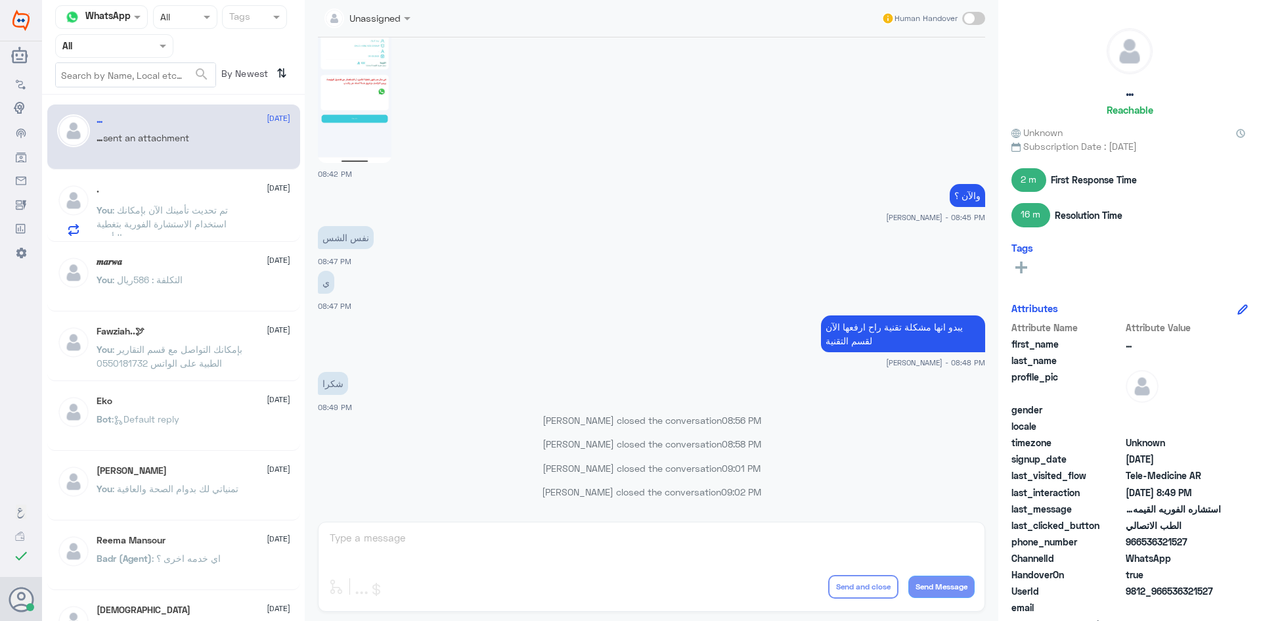
click at [195, 225] on span ": تم تحديث تأمينك الآن بإمكانك استخدام الاستشارة الفورية بتغطية التأمين" at bounding box center [162, 223] width 131 height 39
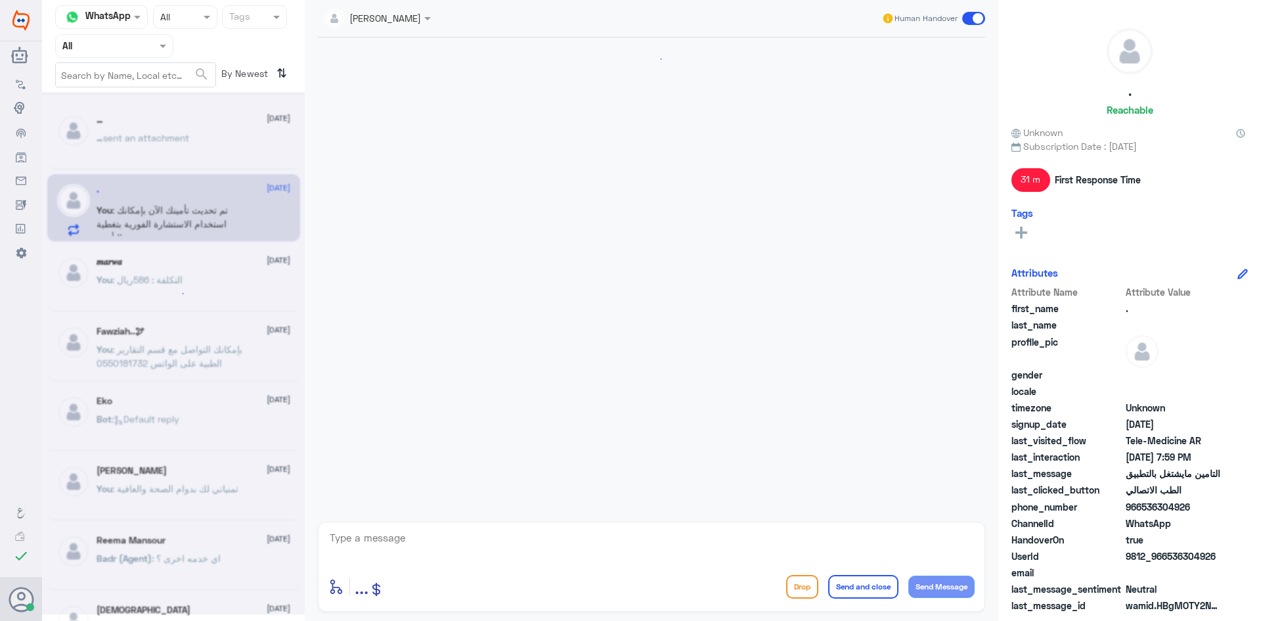
scroll to position [634, 0]
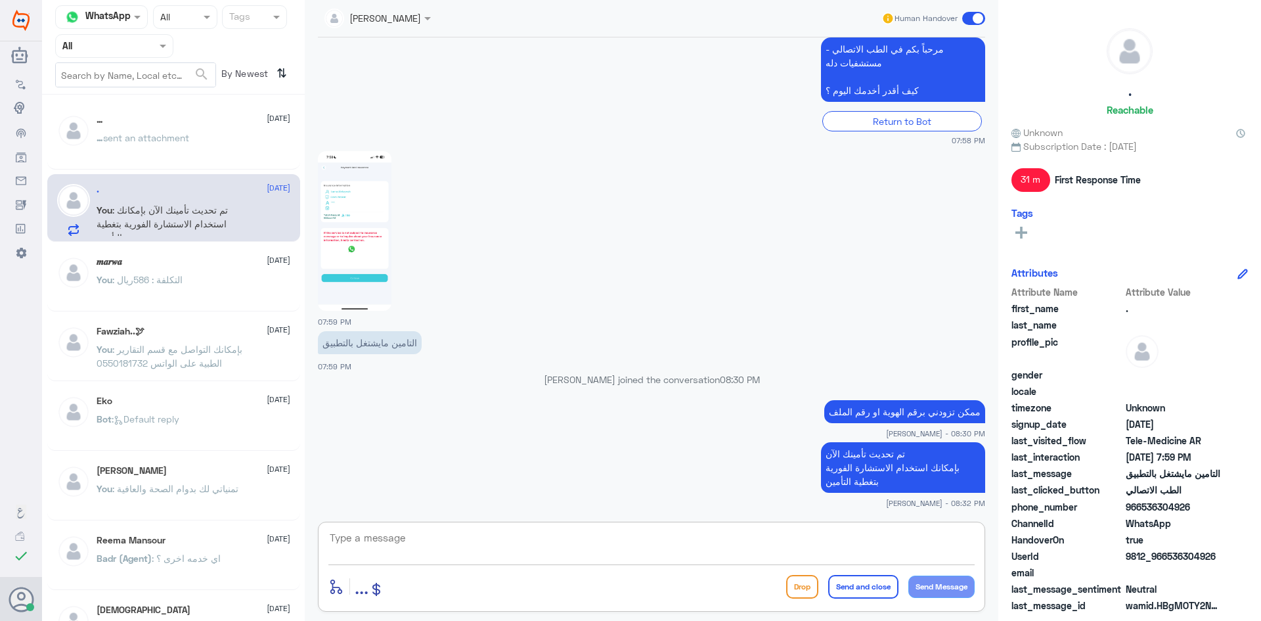
click at [946, 538] on textarea at bounding box center [651, 545] width 646 height 32
click at [194, 273] on div "𝒎𝒂𝒓𝒘𝒂 2 September You : التكلفة : 586ريال" at bounding box center [194, 280] width 194 height 49
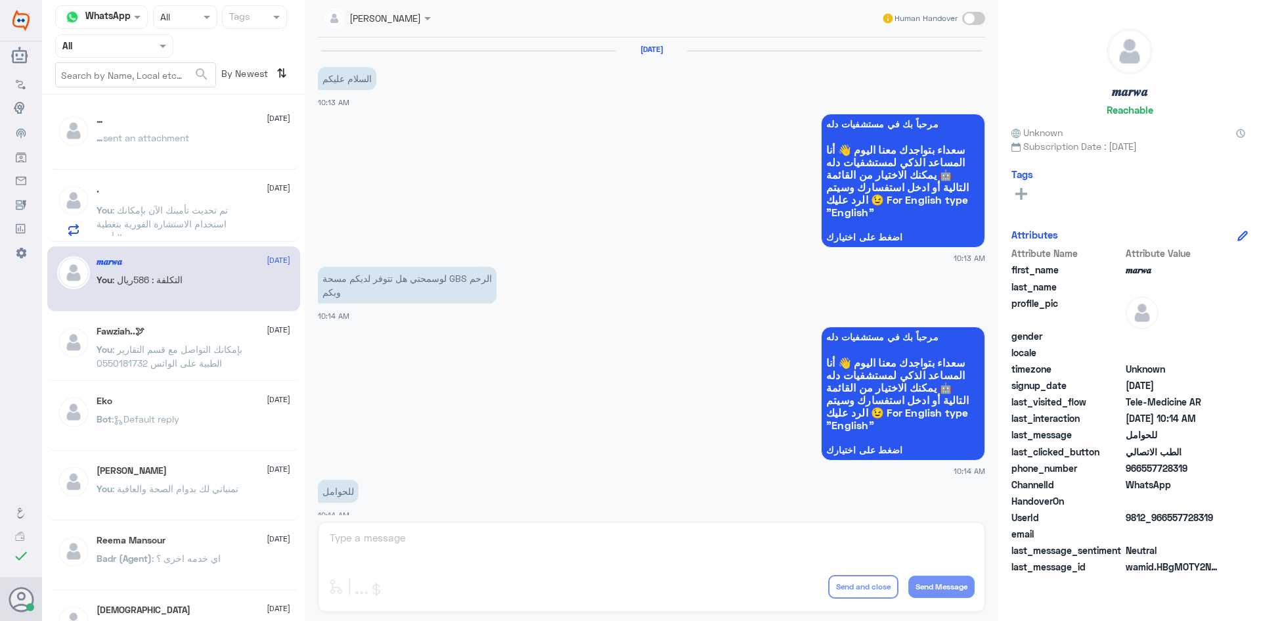
scroll to position [664, 0]
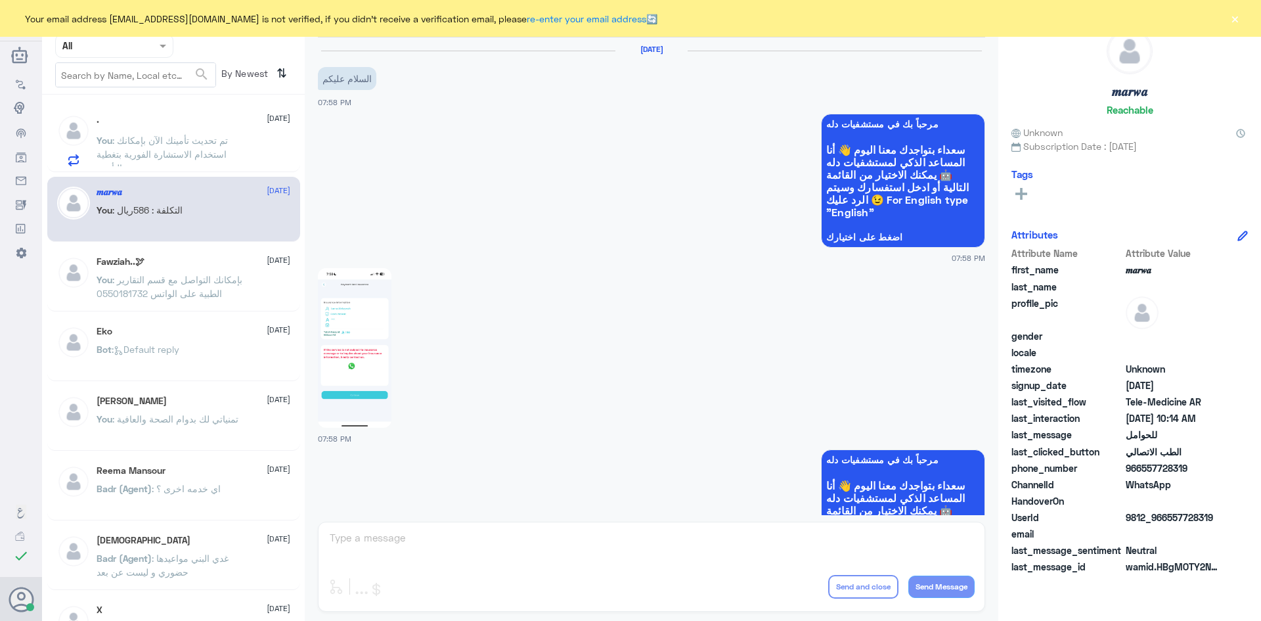
scroll to position [634, 0]
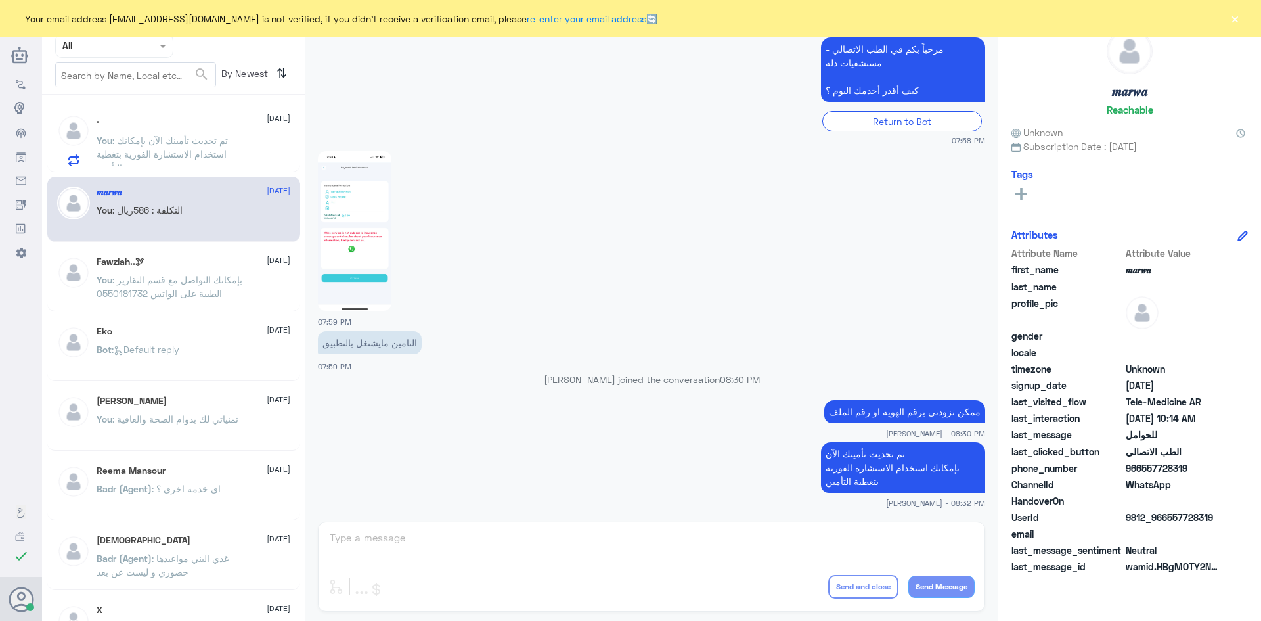
click at [1233, 25] on button "×" at bounding box center [1234, 18] width 13 height 13
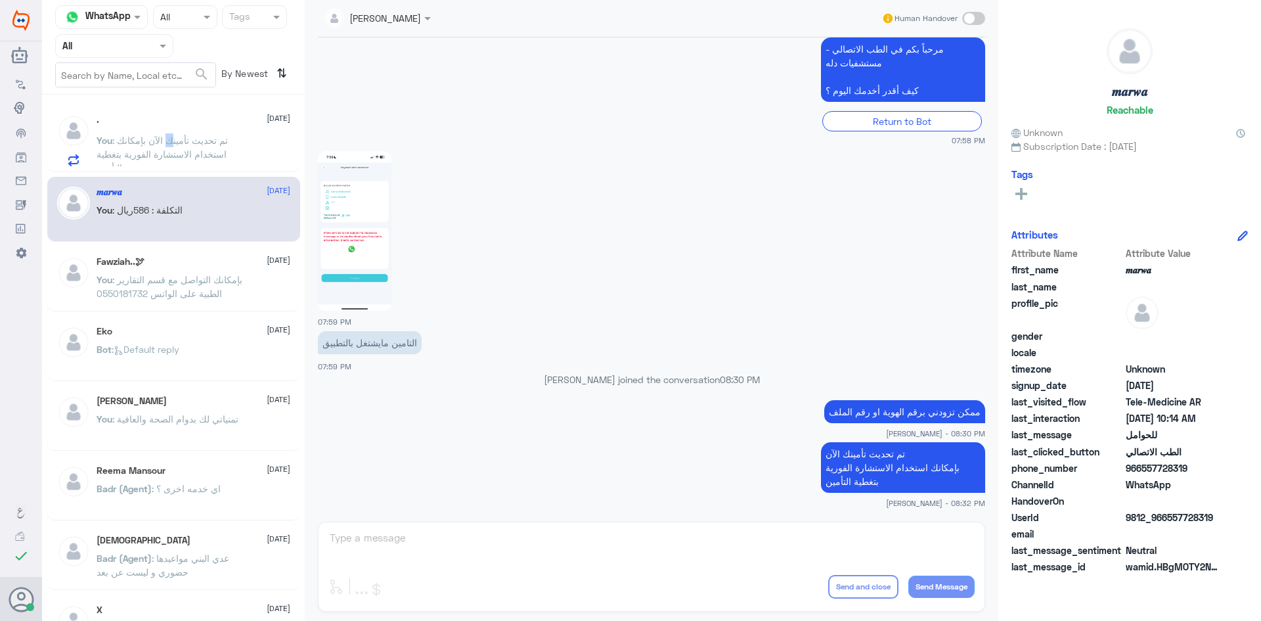
click at [171, 145] on span ": تم تحديث تأمينك الآن بإمكانك استخدام الاستشارة الفورية بتغطية التأمين" at bounding box center [162, 154] width 131 height 39
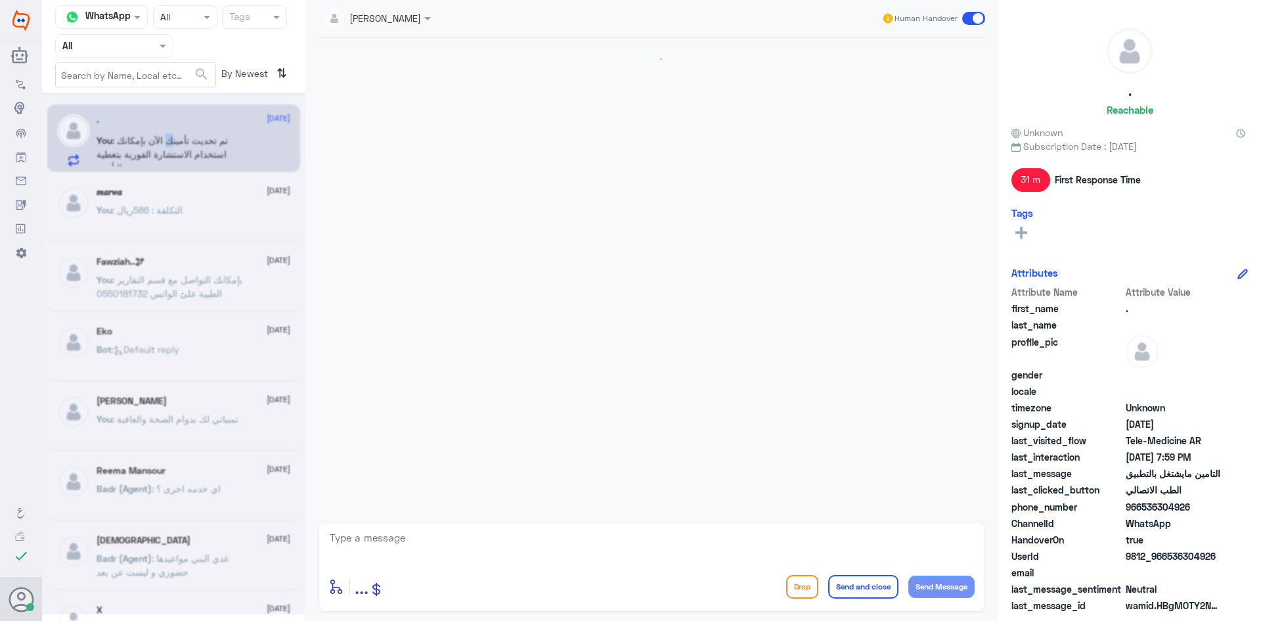
scroll to position [634, 0]
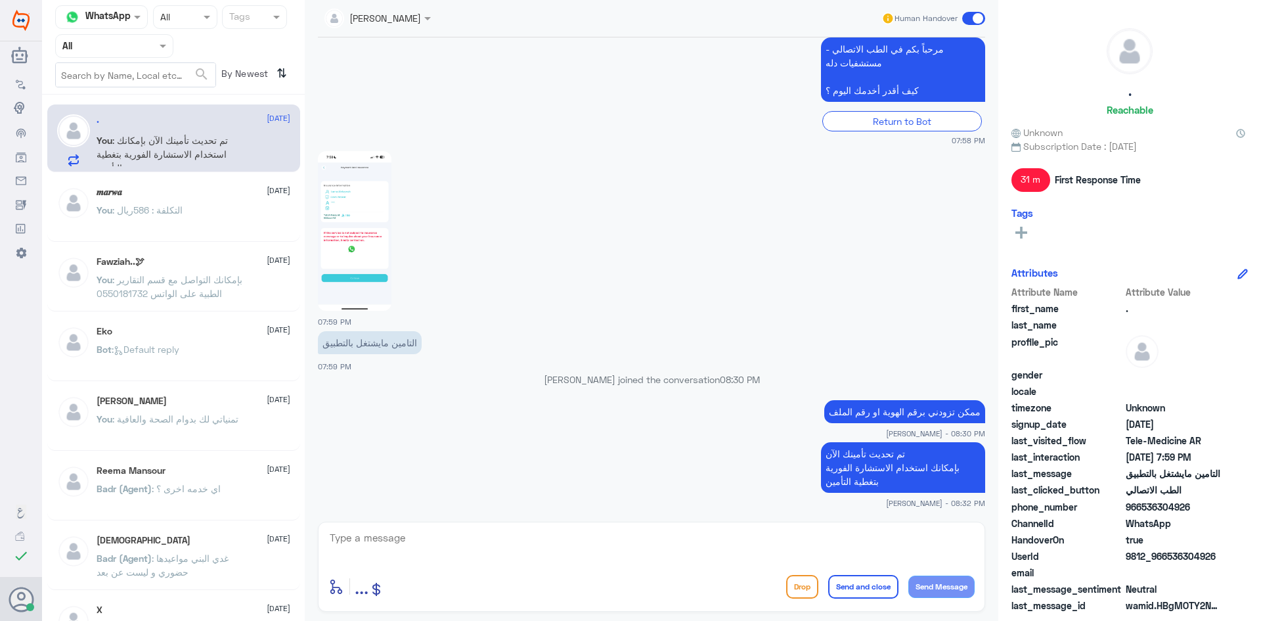
click at [969, 18] on span at bounding box center [973, 18] width 23 height 13
click at [0, 0] on input "checkbox" at bounding box center [0, 0] width 0 height 0
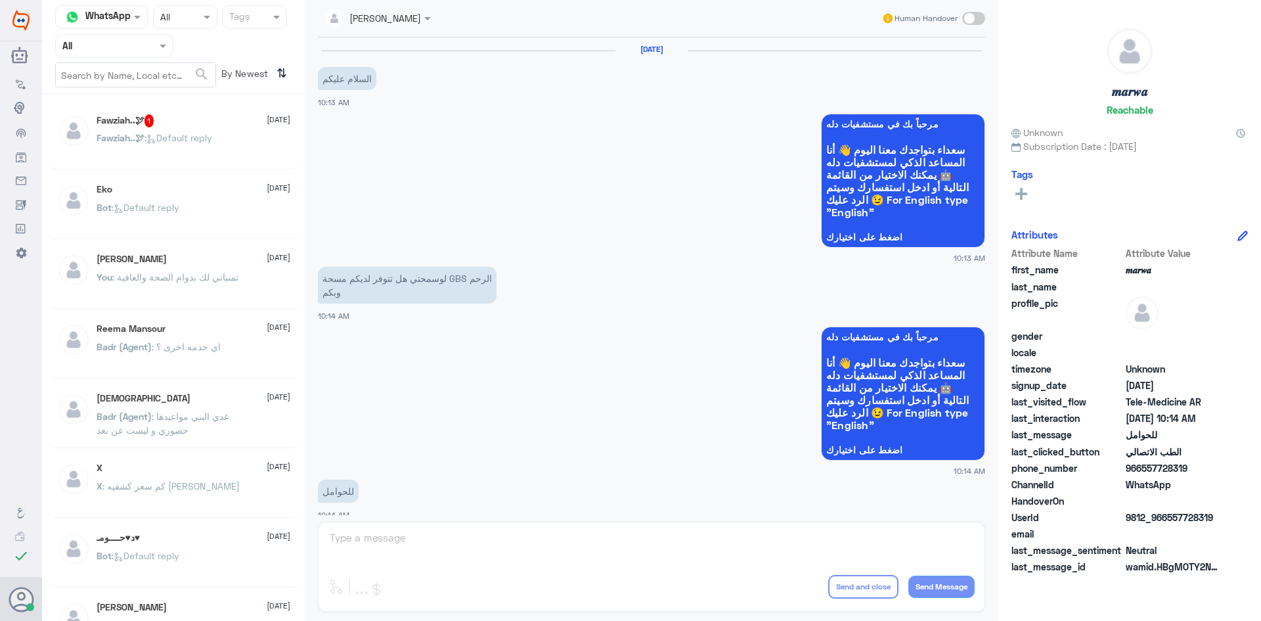
scroll to position [664, 0]
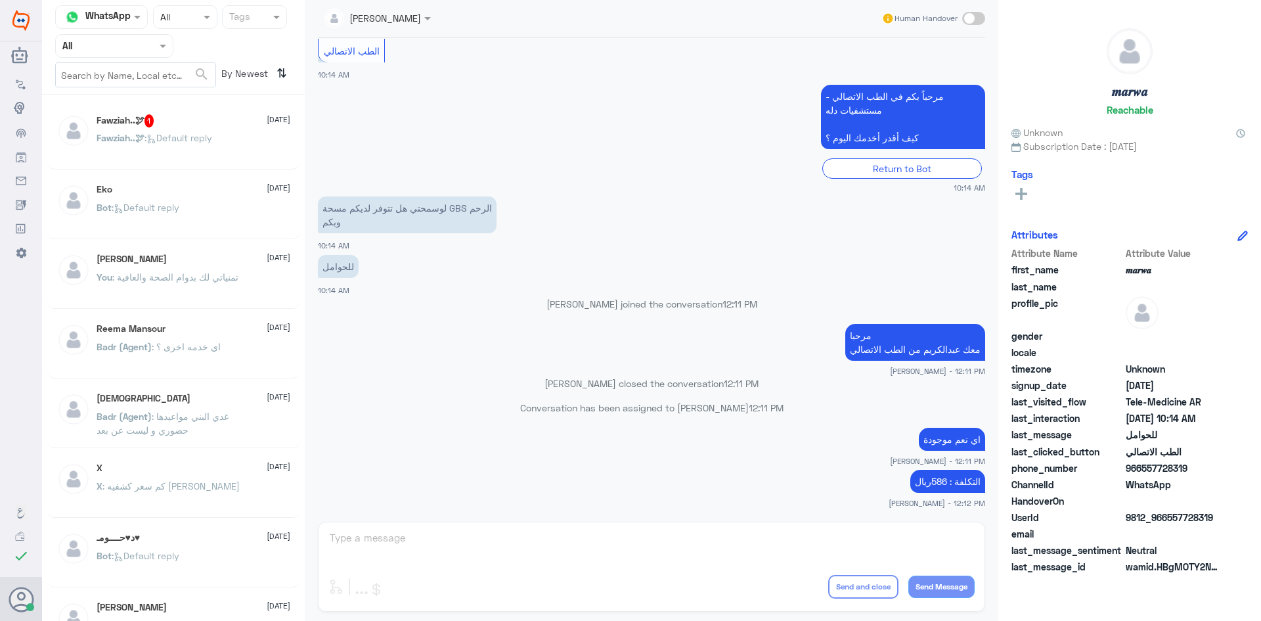
click at [208, 148] on p "Fawziah..🕊 : Default reply" at bounding box center [155, 147] width 116 height 33
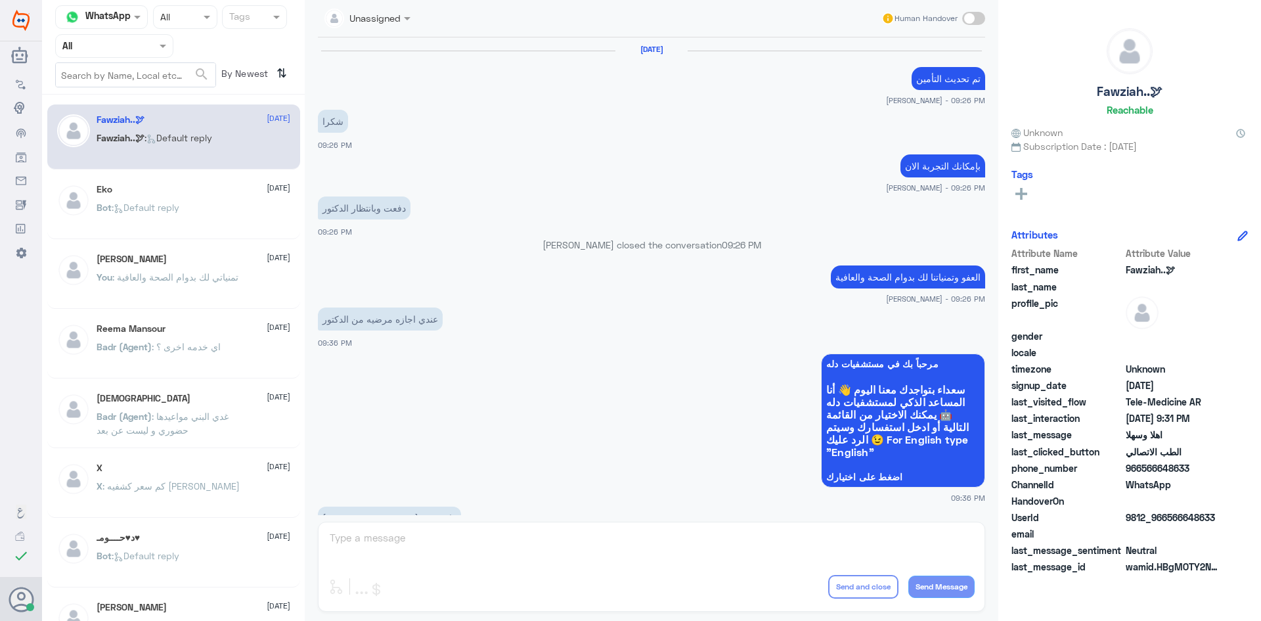
scroll to position [655, 0]
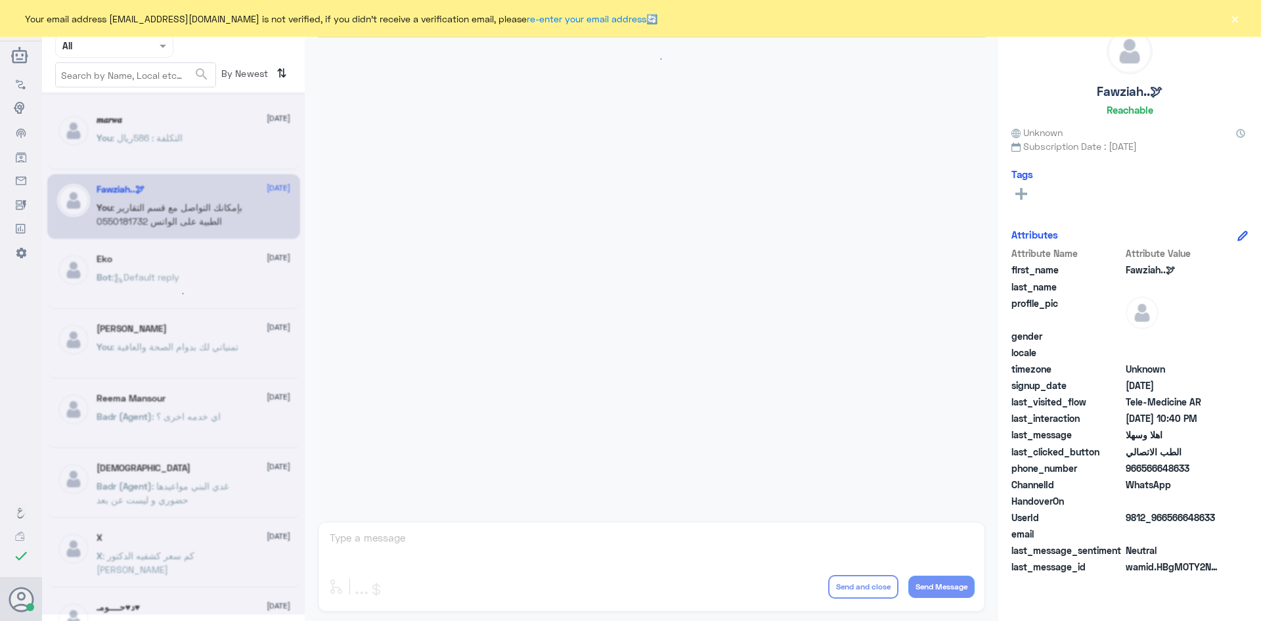
scroll to position [664, 0]
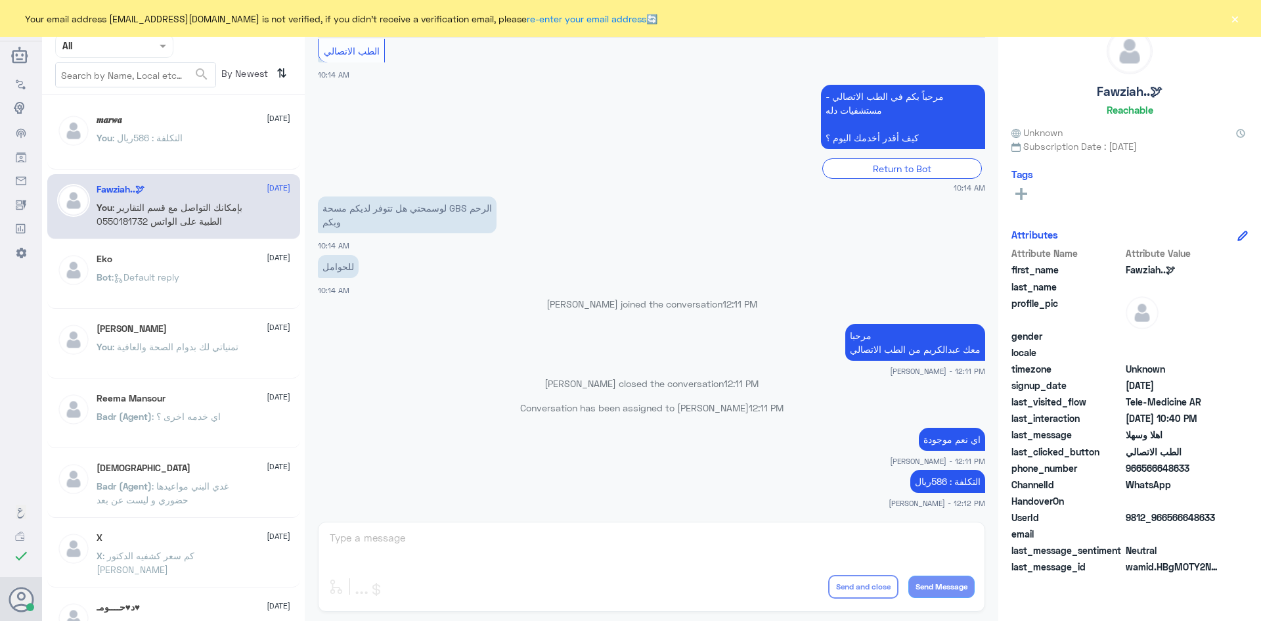
click at [231, 138] on div "You : التكلفة : 586ريال" at bounding box center [194, 149] width 194 height 30
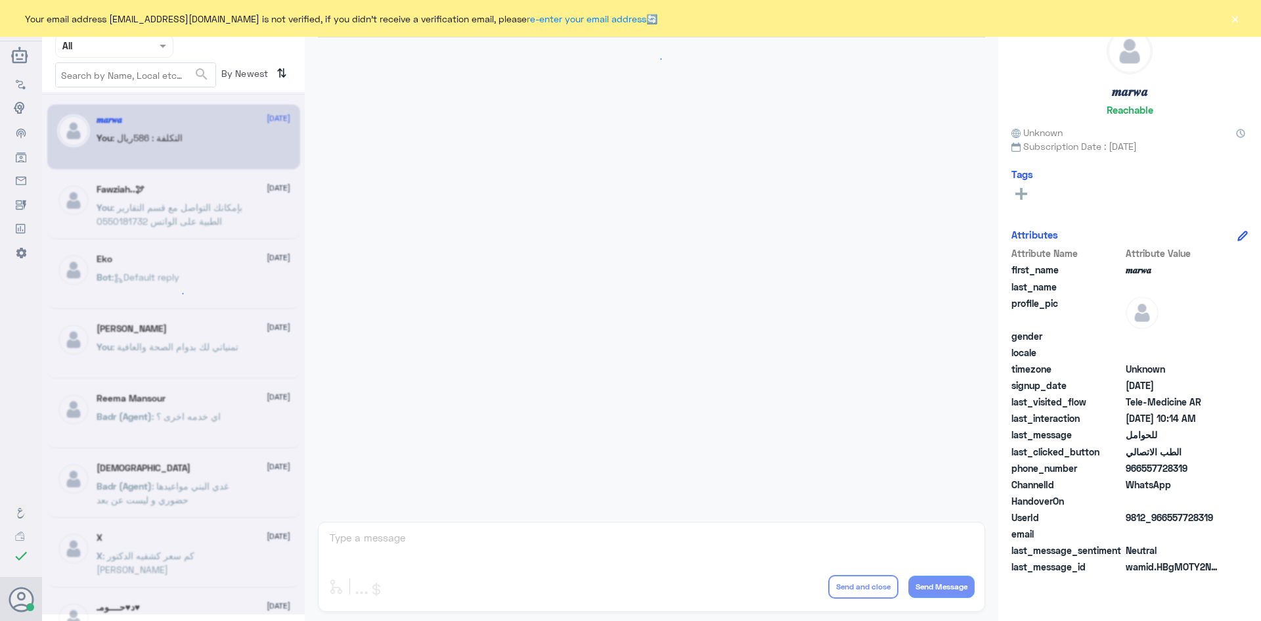
scroll to position [664, 0]
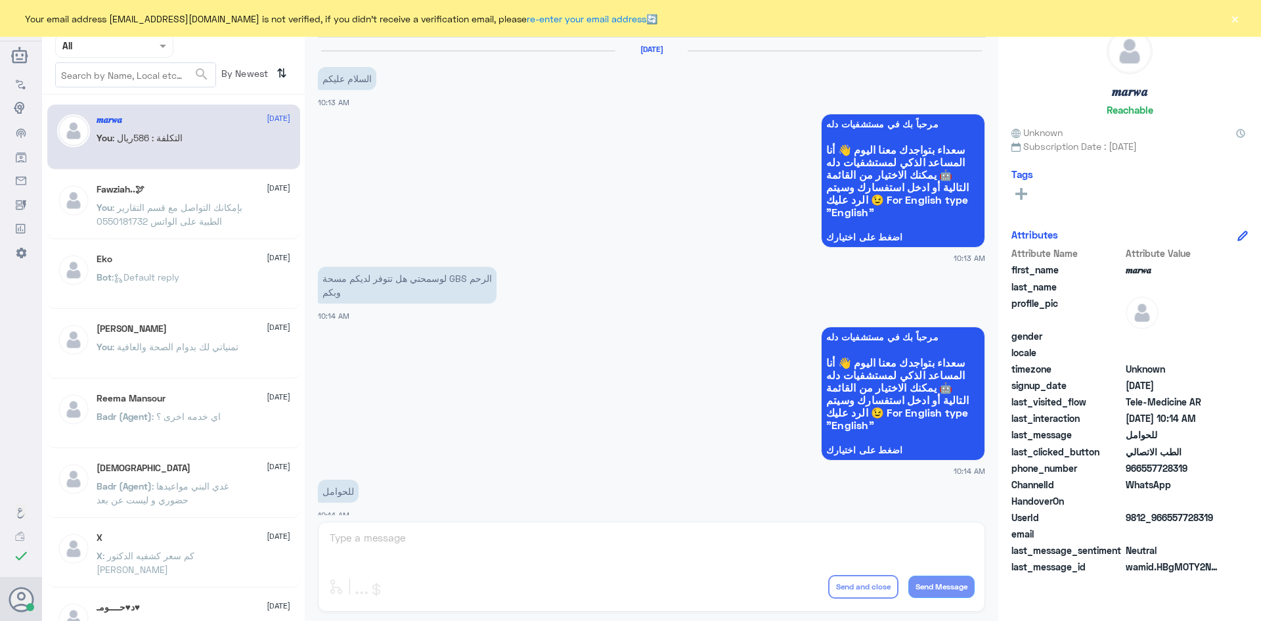
scroll to position [664, 0]
